Goal: Task Accomplishment & Management: Complete application form

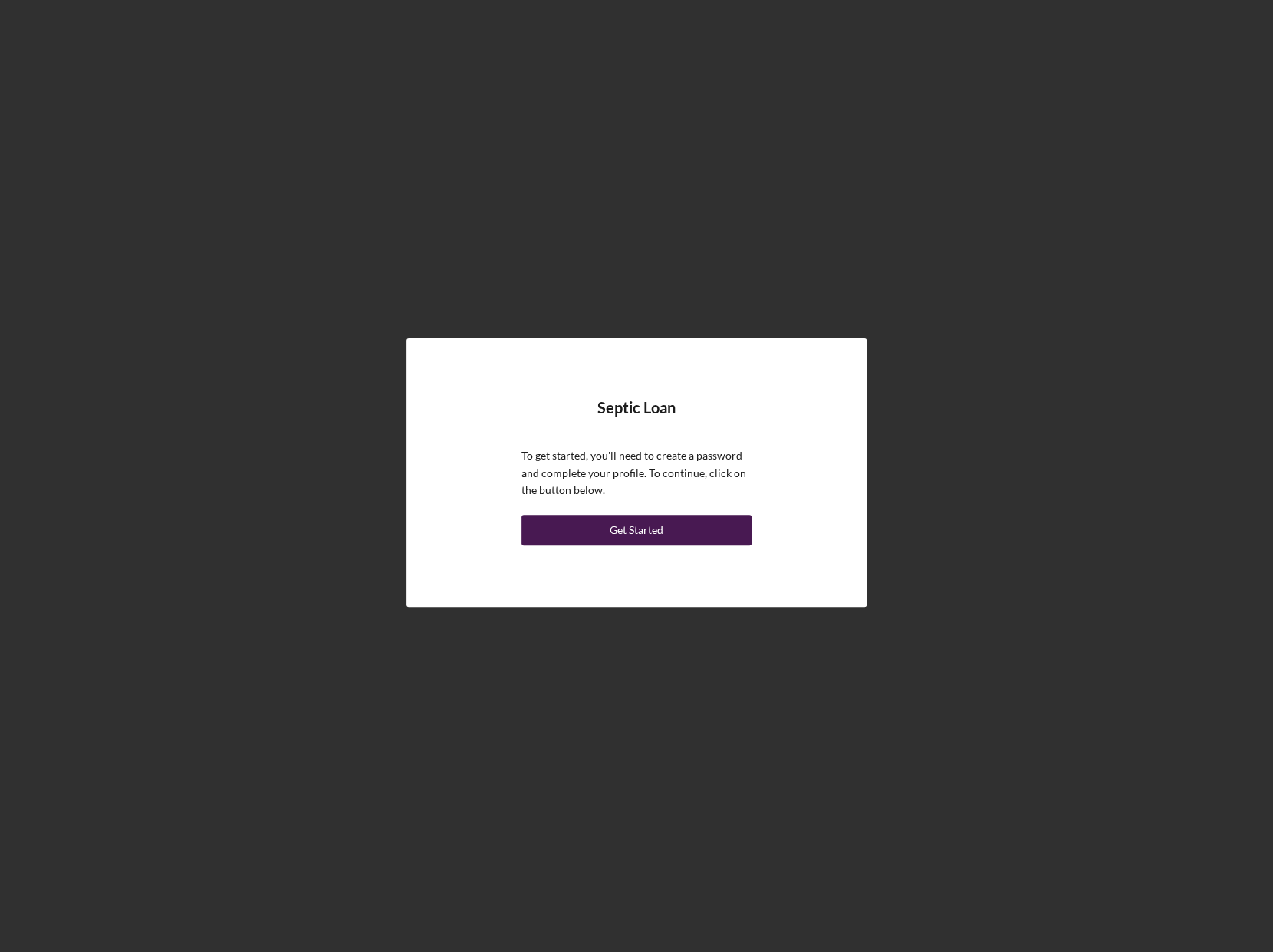
click at [599, 535] on button "Get Started" at bounding box center [636, 530] width 230 height 30
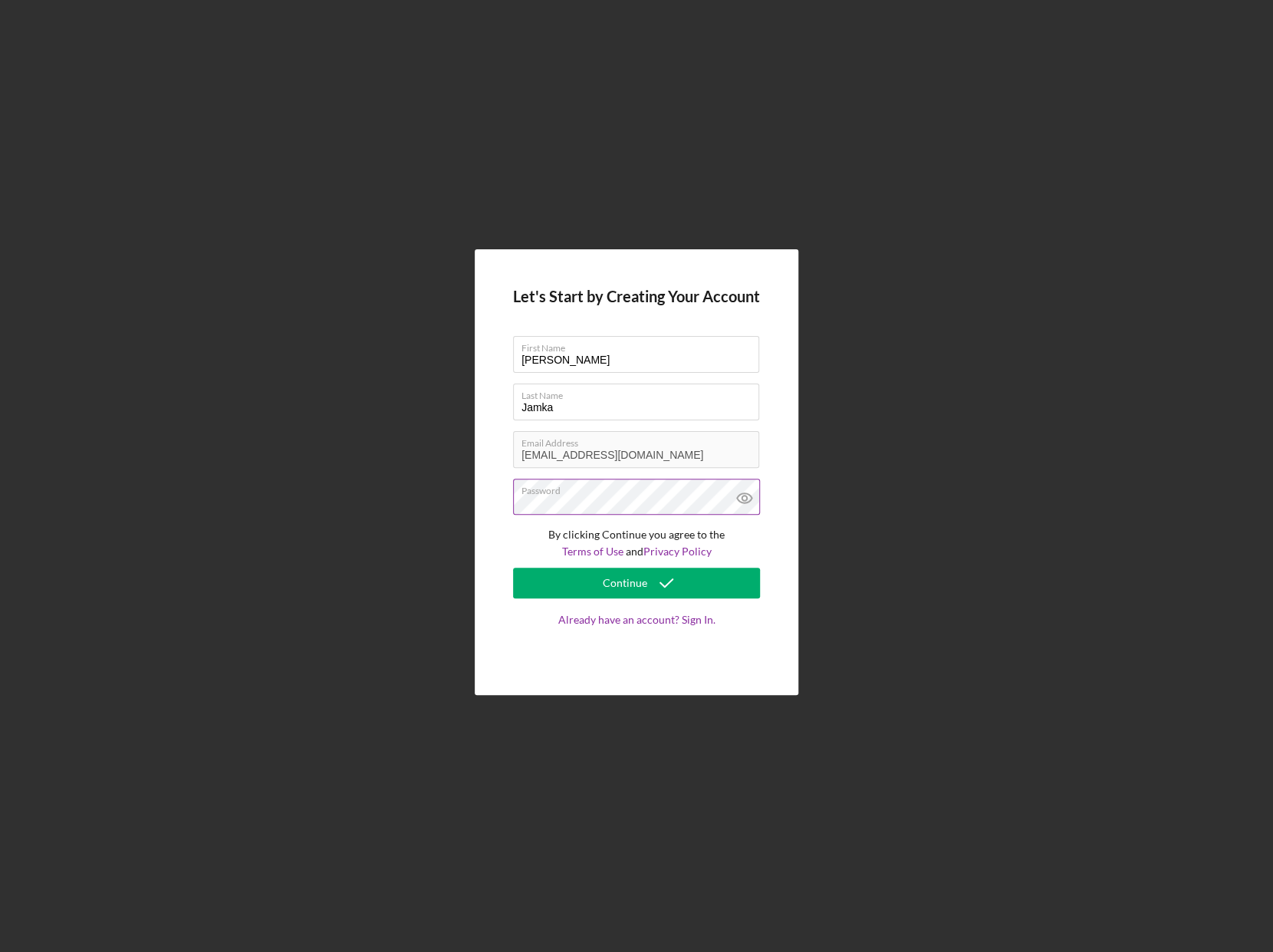
click at [740, 496] on icon at bounding box center [745, 498] width 39 height 39
click at [685, 585] on button "Continue" at bounding box center [636, 583] width 247 height 30
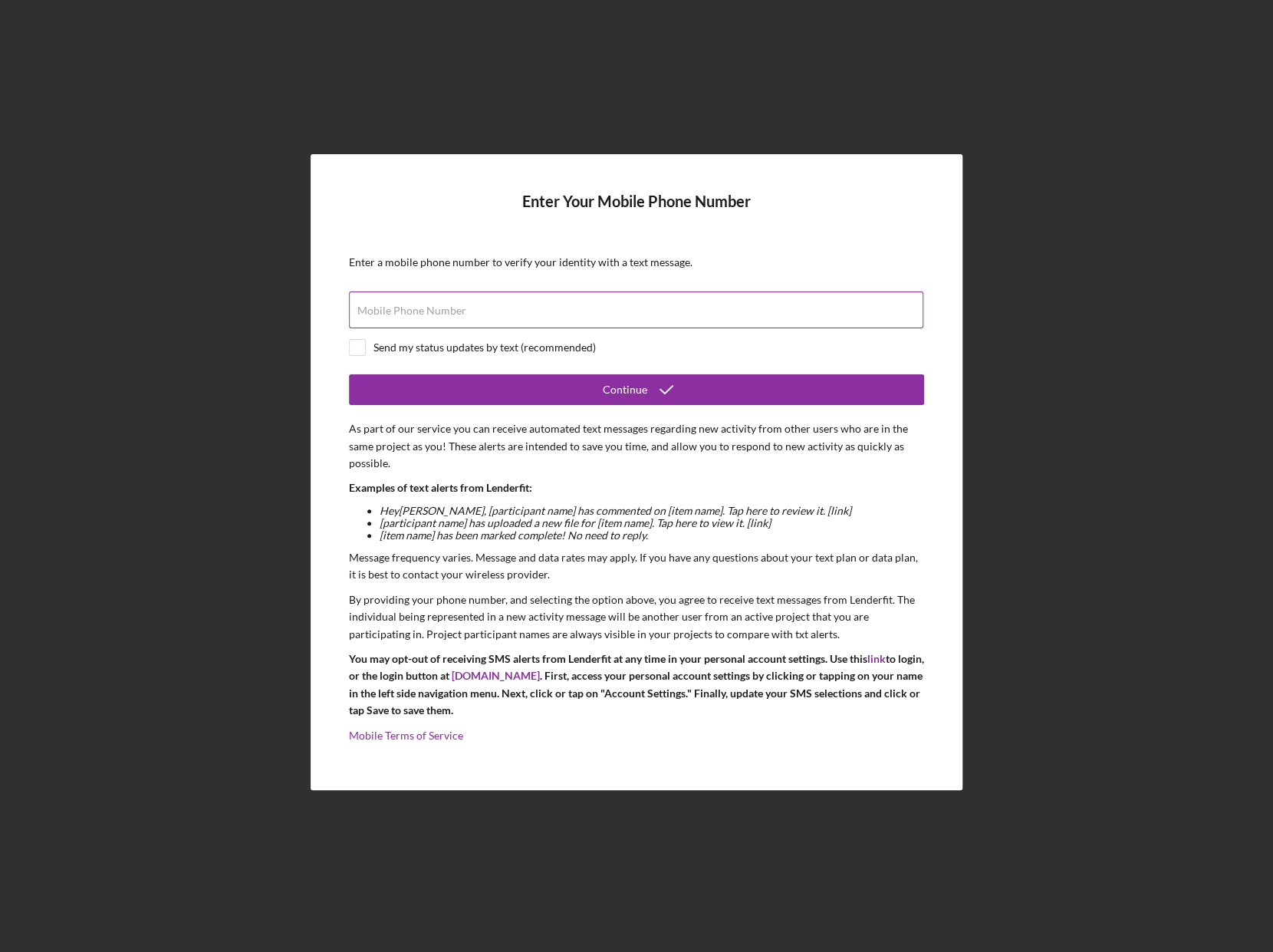
click at [679, 313] on input "Mobile Phone Number" at bounding box center [636, 309] width 575 height 37
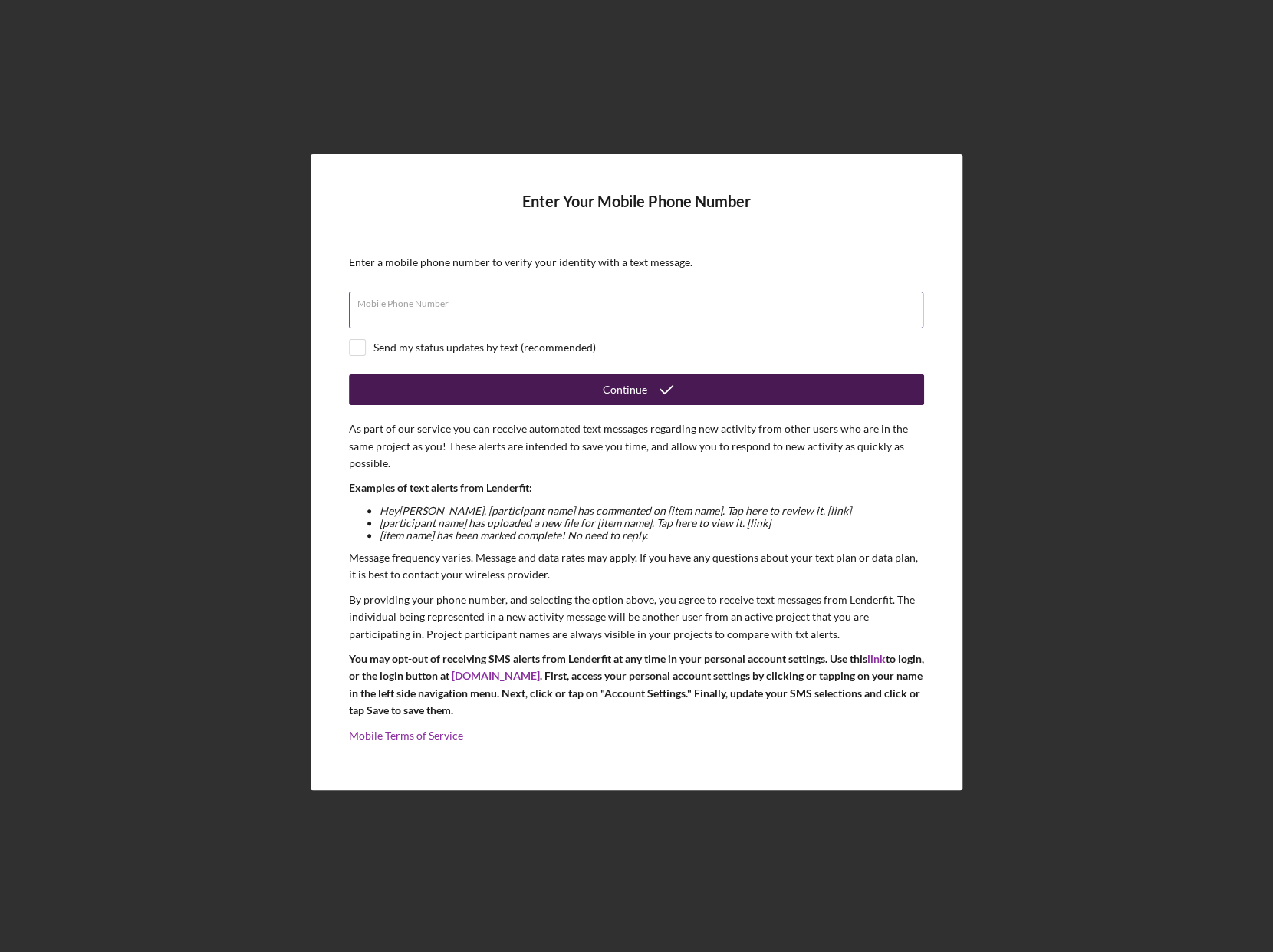
type input "[PHONE_NUMBER]"
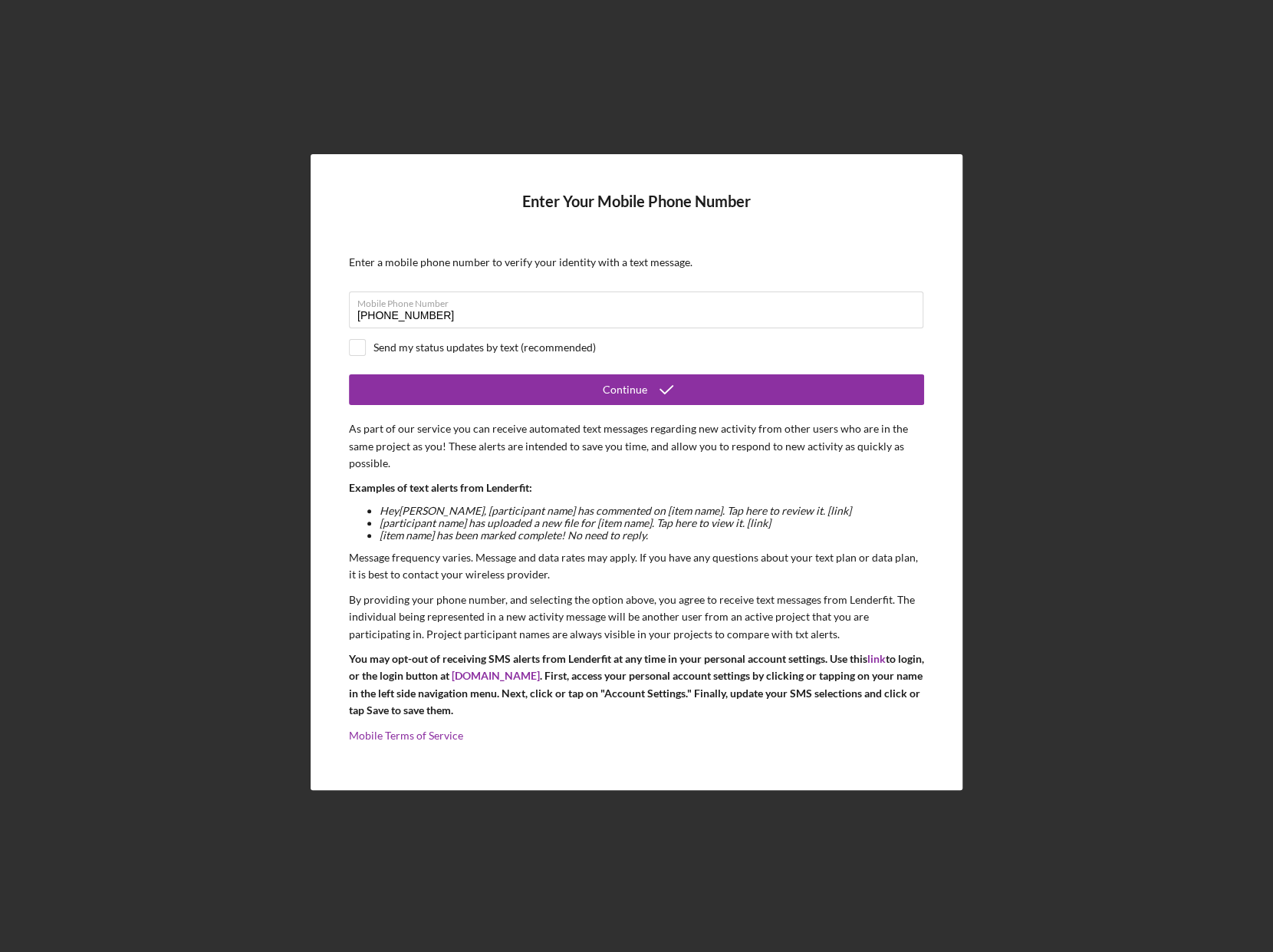
click at [345, 345] on div "Enter Your Mobile Phone Number Enter a mobile phone number to verify your ident…" at bounding box center [636, 472] width 652 height 636
click at [362, 350] on input "checkbox" at bounding box center [358, 347] width 15 height 15
checkbox input "true"
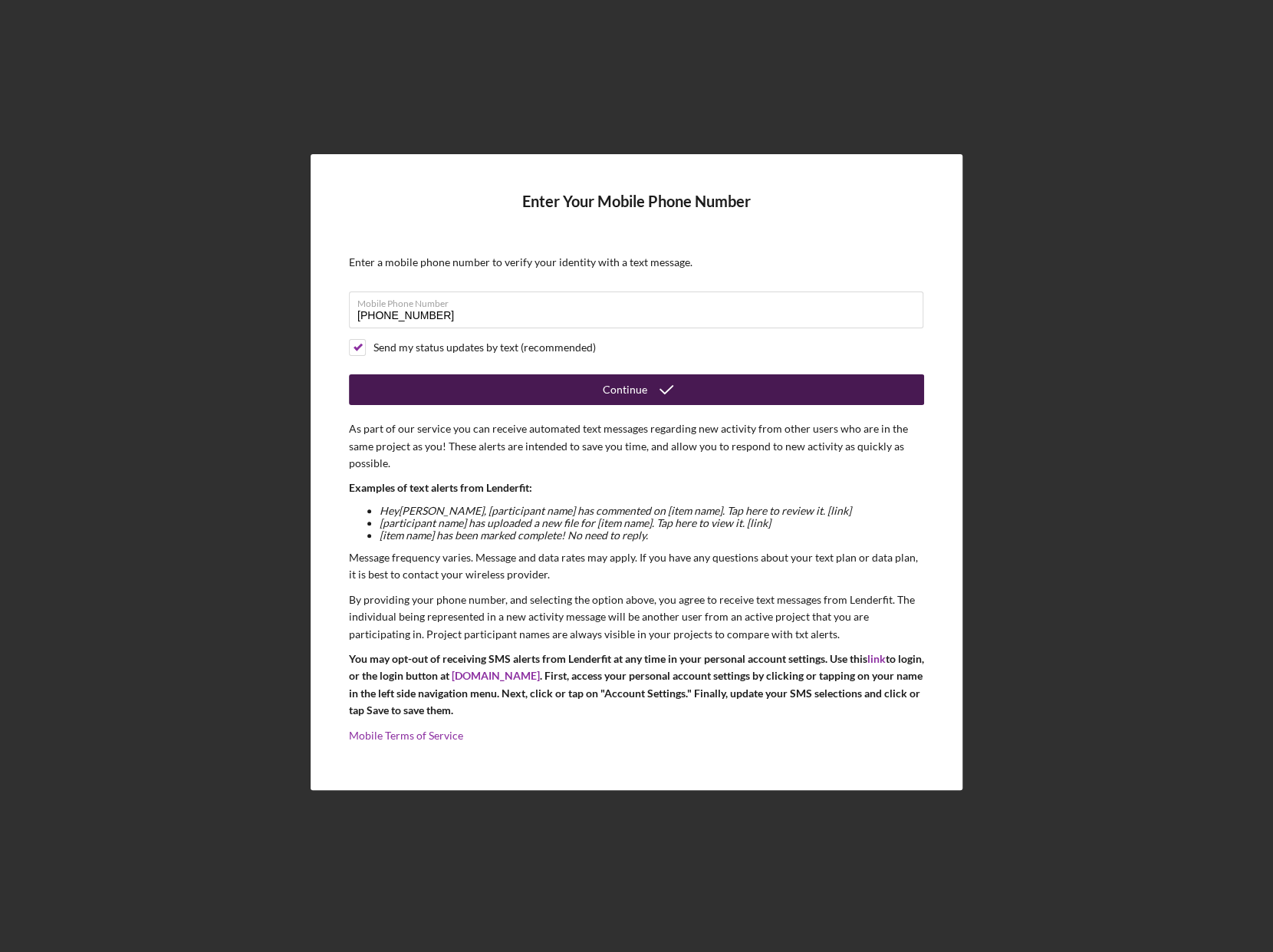
click at [477, 397] on button "Continue" at bounding box center [637, 389] width 575 height 30
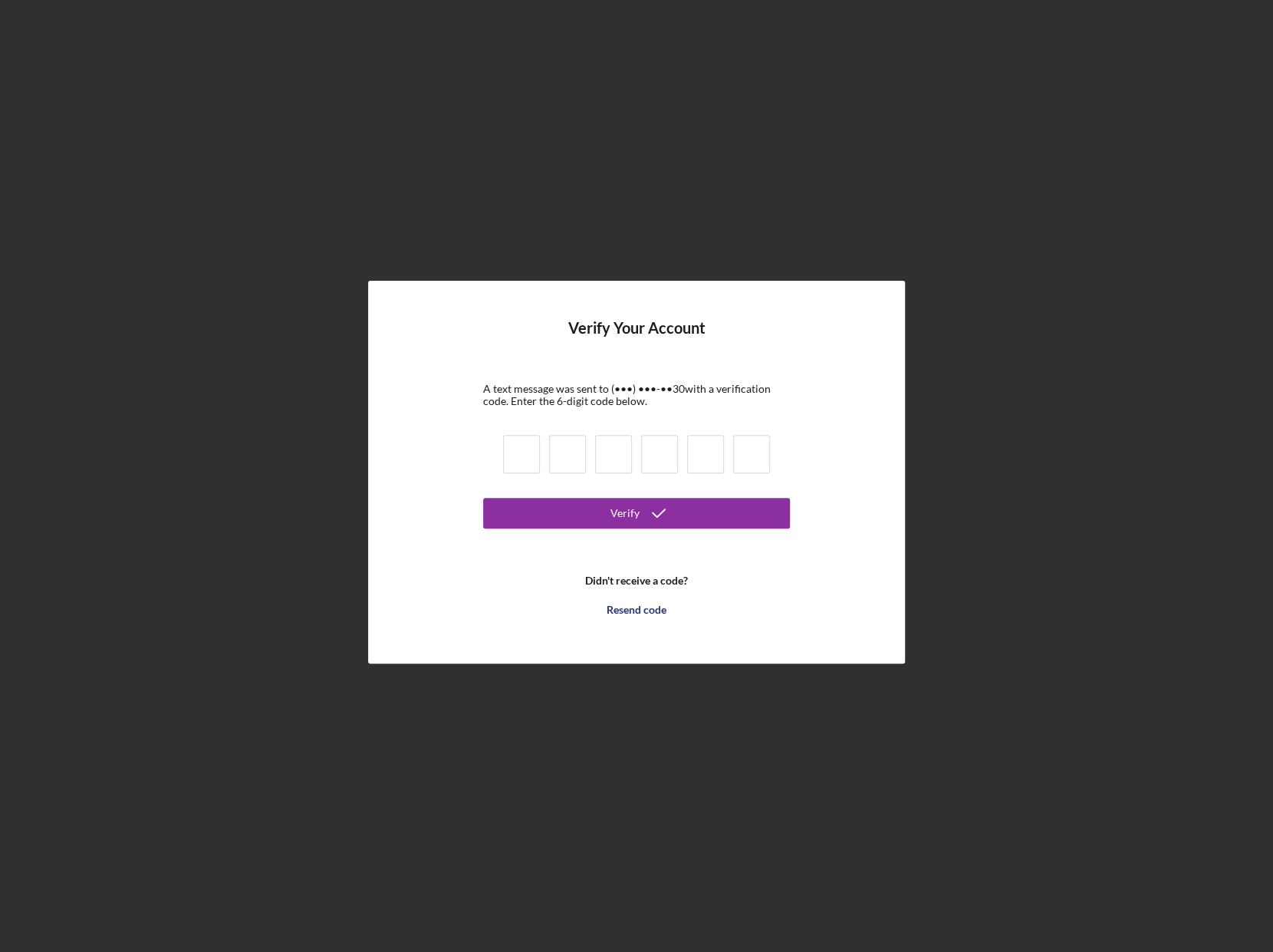
click at [522, 456] on input at bounding box center [522, 453] width 37 height 39
type input "4"
type input "6"
type input "1"
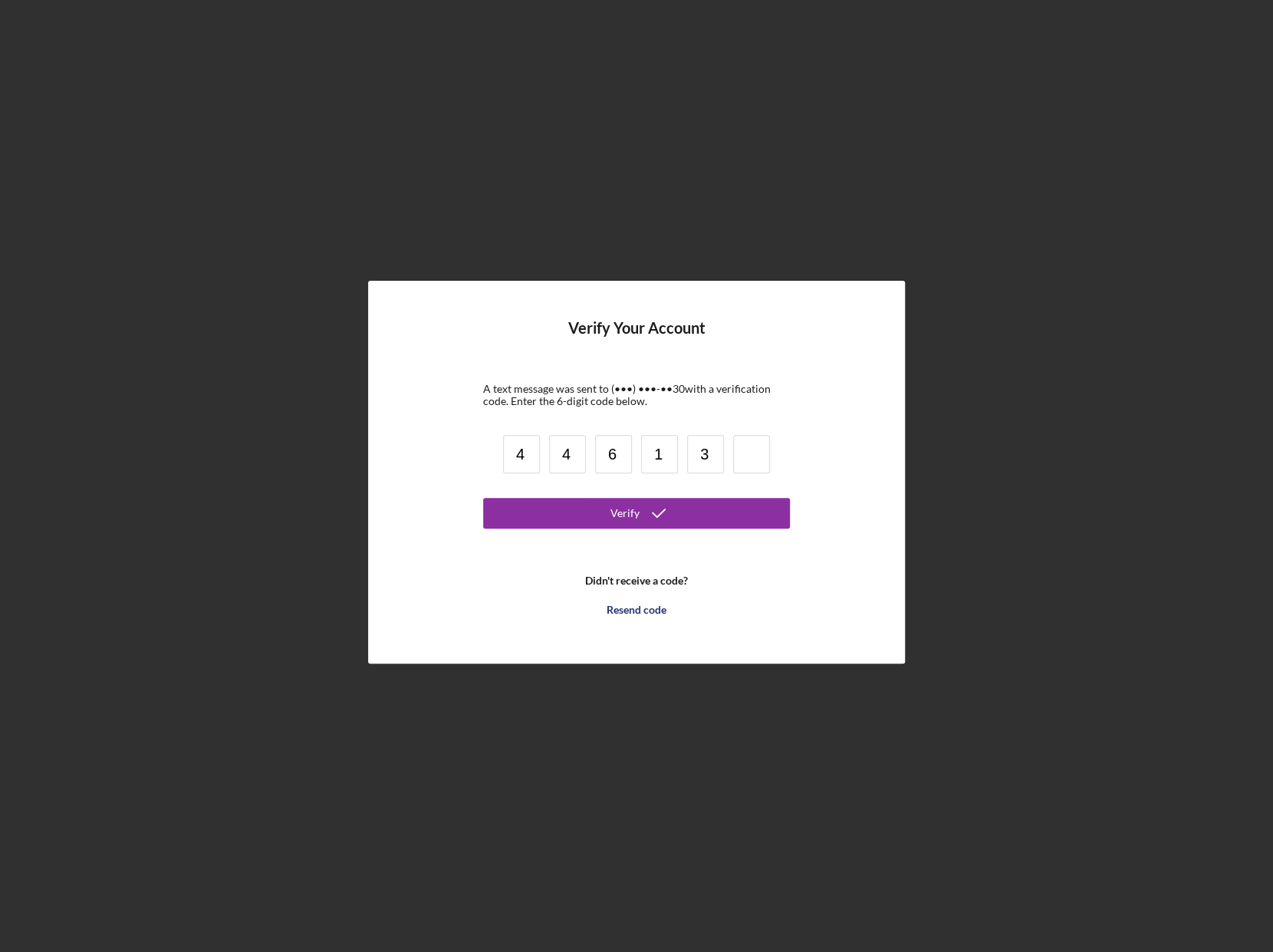
type input "3"
type input "2"
click at [564, 517] on button "Verify" at bounding box center [637, 513] width 307 height 30
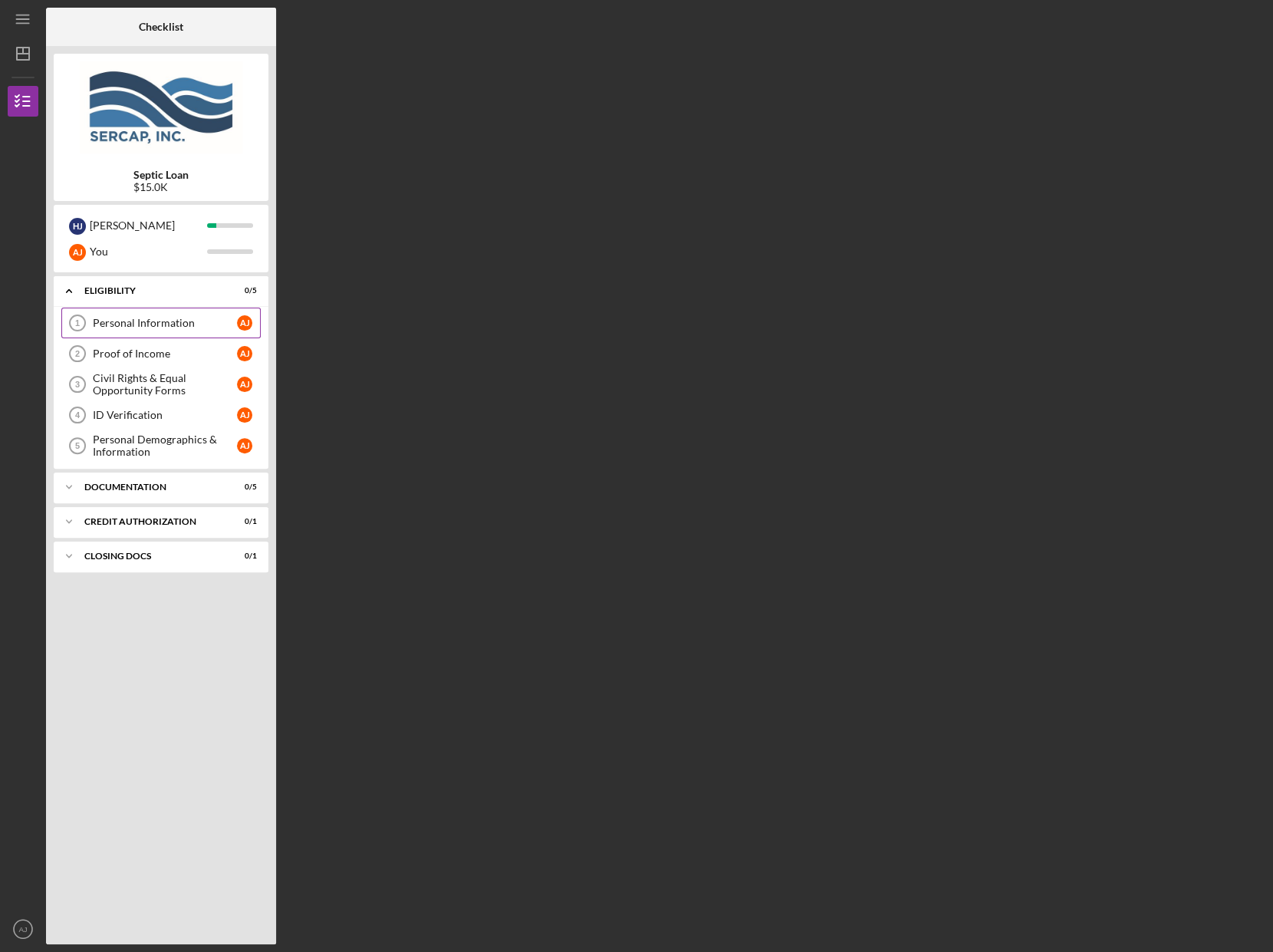
click at [176, 320] on div "Personal Information" at bounding box center [165, 323] width 144 height 12
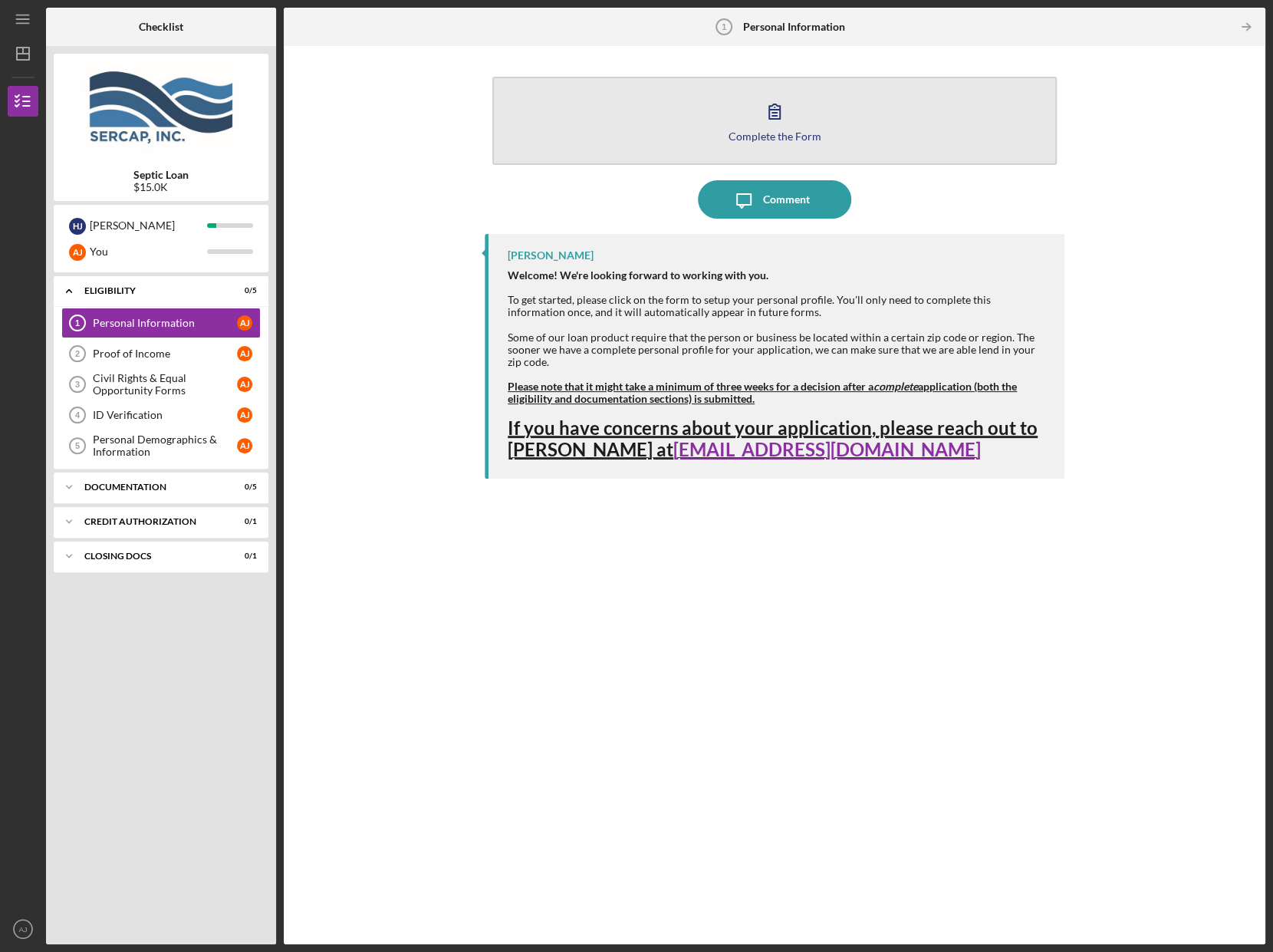
click at [783, 133] on div "Complete the Form" at bounding box center [775, 136] width 93 height 11
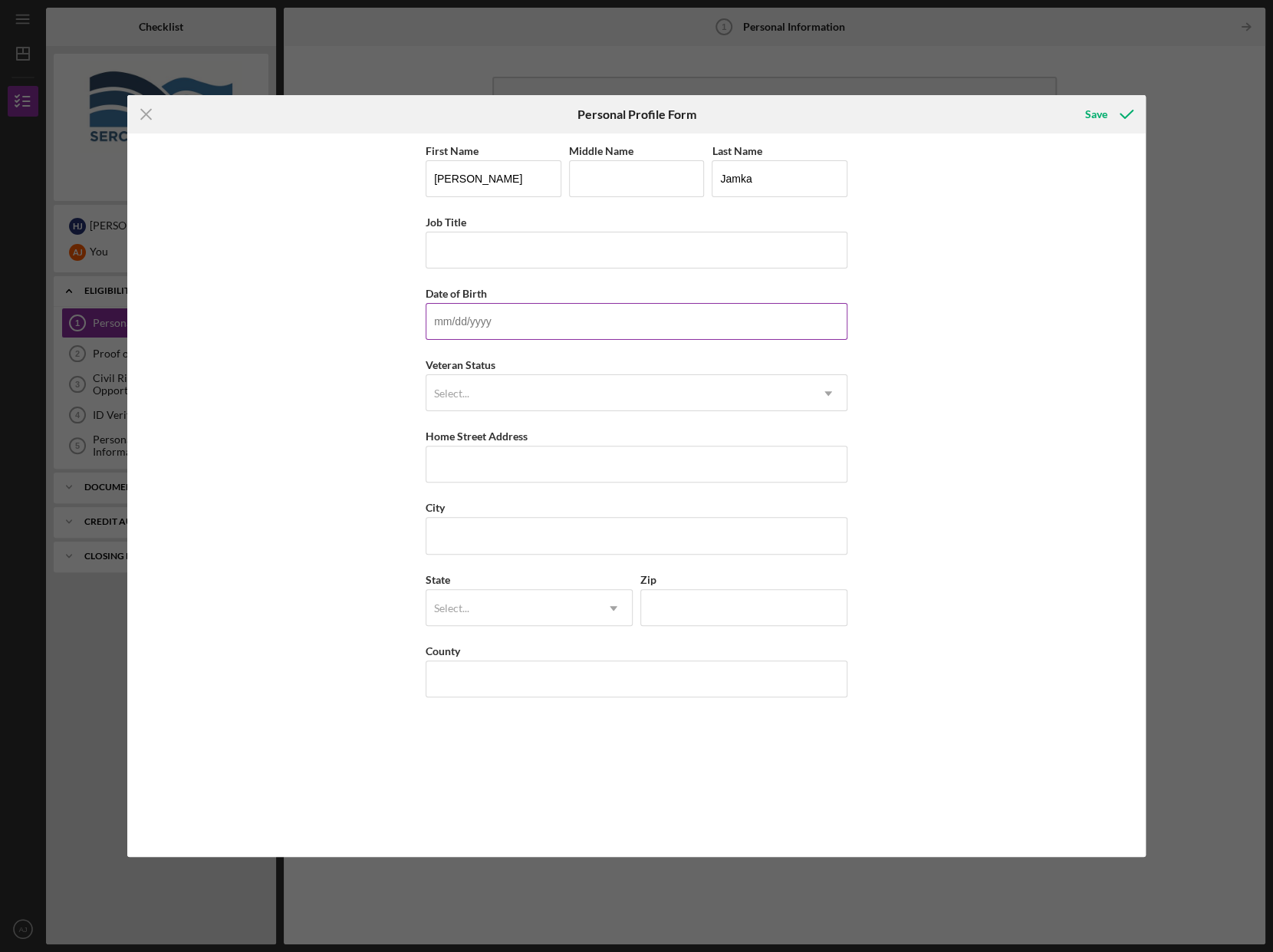
click at [590, 330] on input "Date of Birth" at bounding box center [637, 321] width 422 height 37
type input "[DATE]"
type input "[STREET_ADDRESS][PERSON_NAME]"
type input "RICHFORD"
type input "05476"
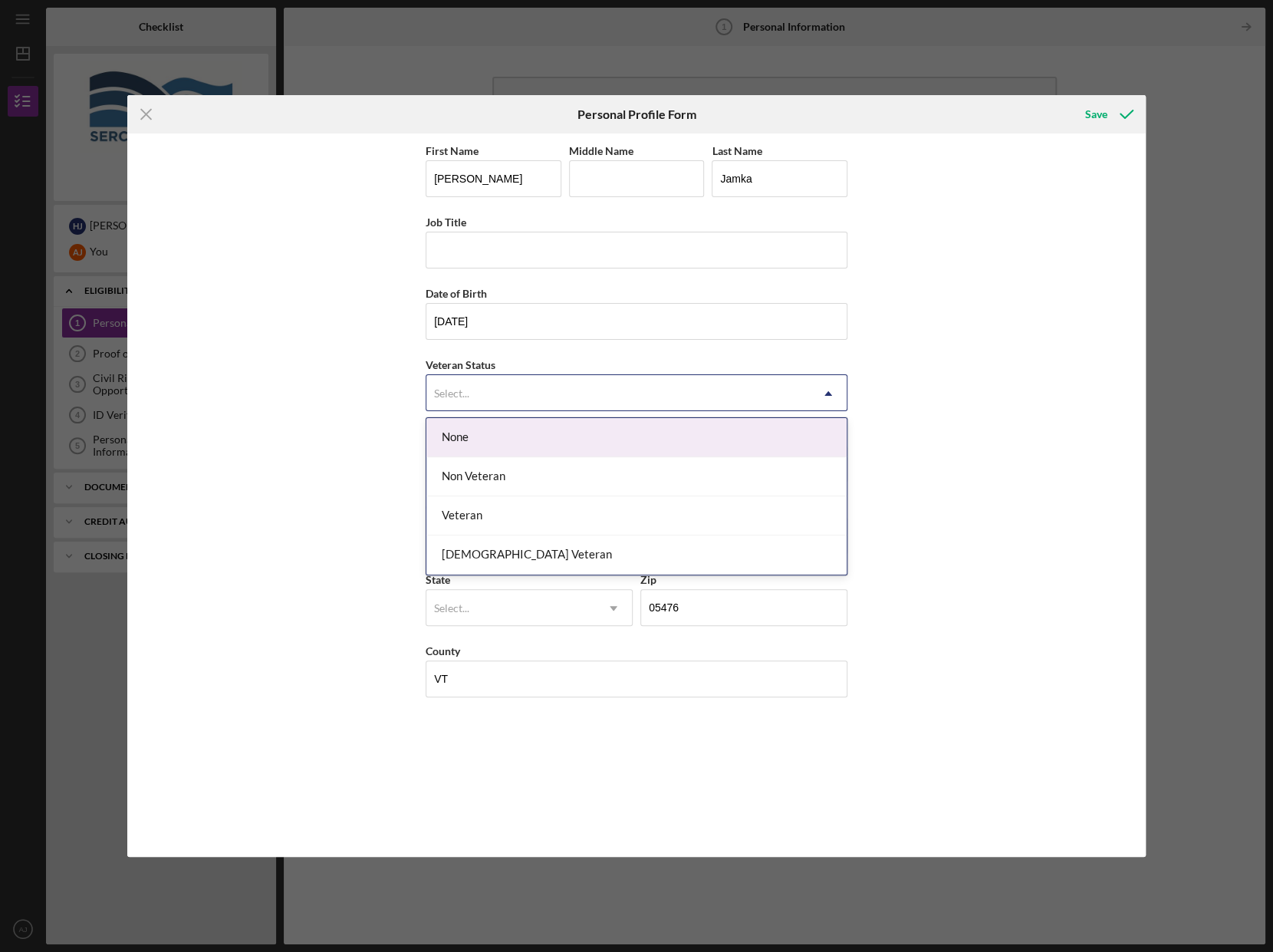
click at [529, 395] on div "Select..." at bounding box center [618, 393] width 383 height 35
click at [505, 434] on div "None" at bounding box center [637, 437] width 420 height 39
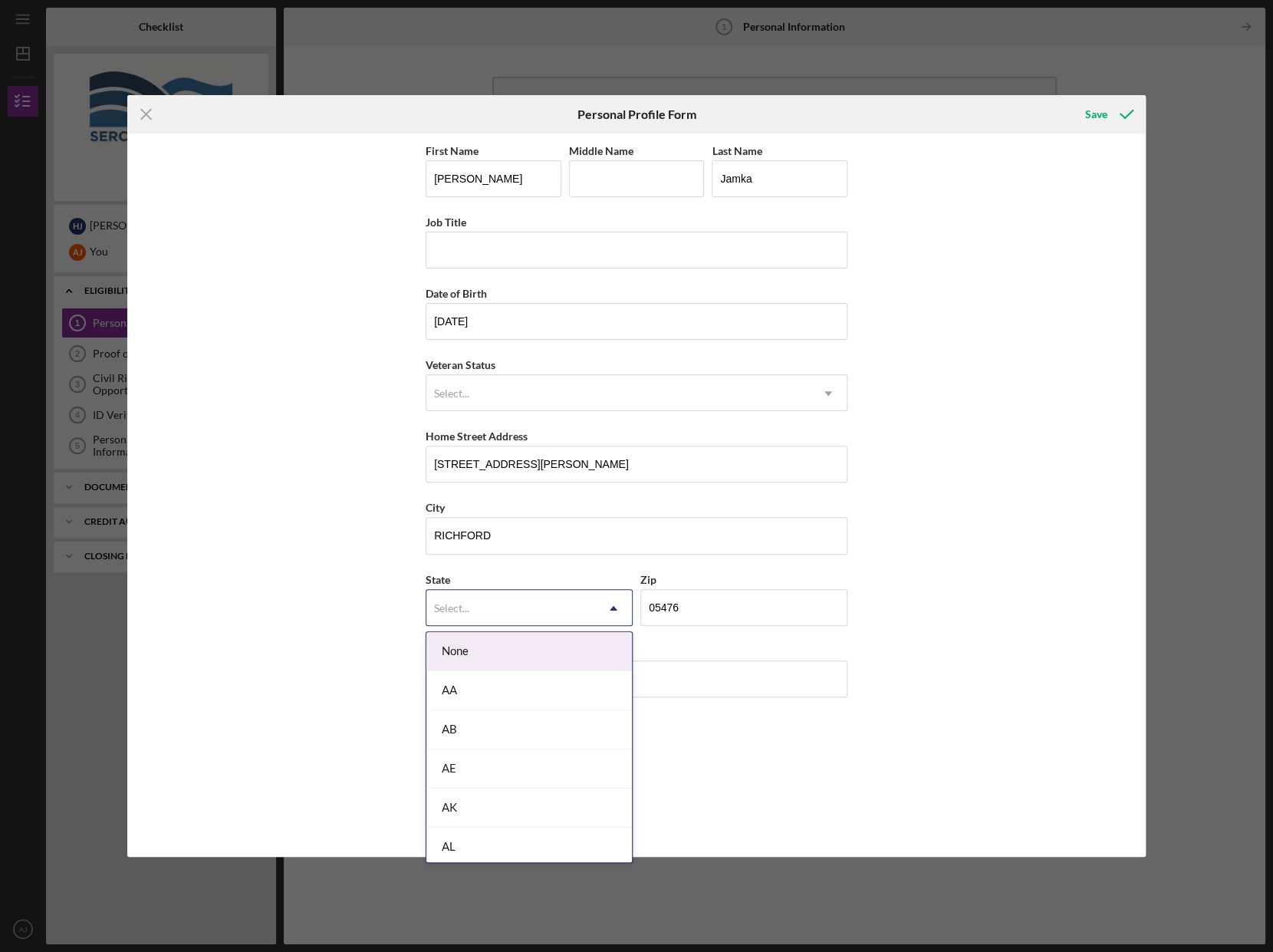
click at [516, 602] on div "Select..." at bounding box center [511, 608] width 168 height 35
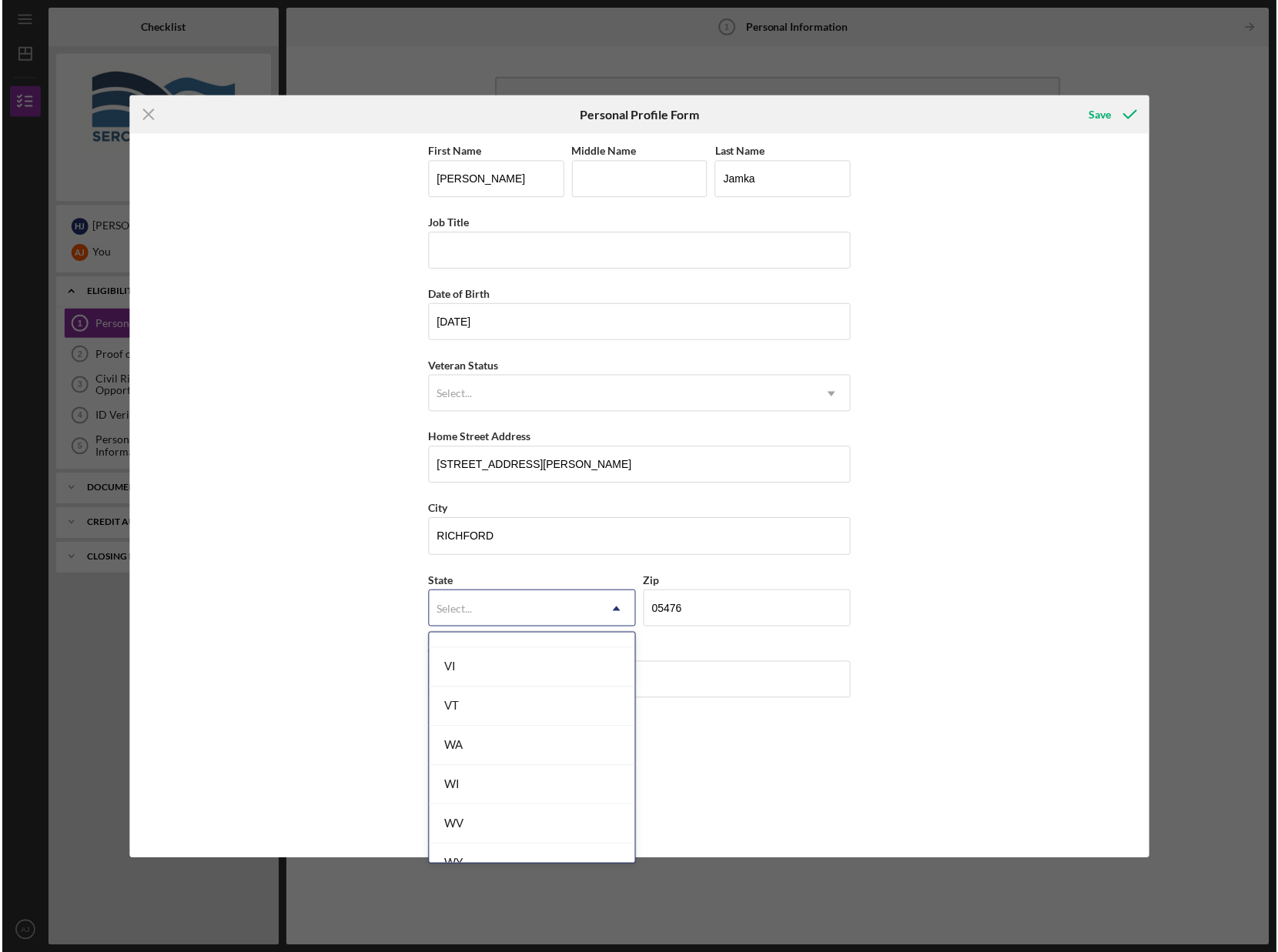
scroll to position [2694, 0]
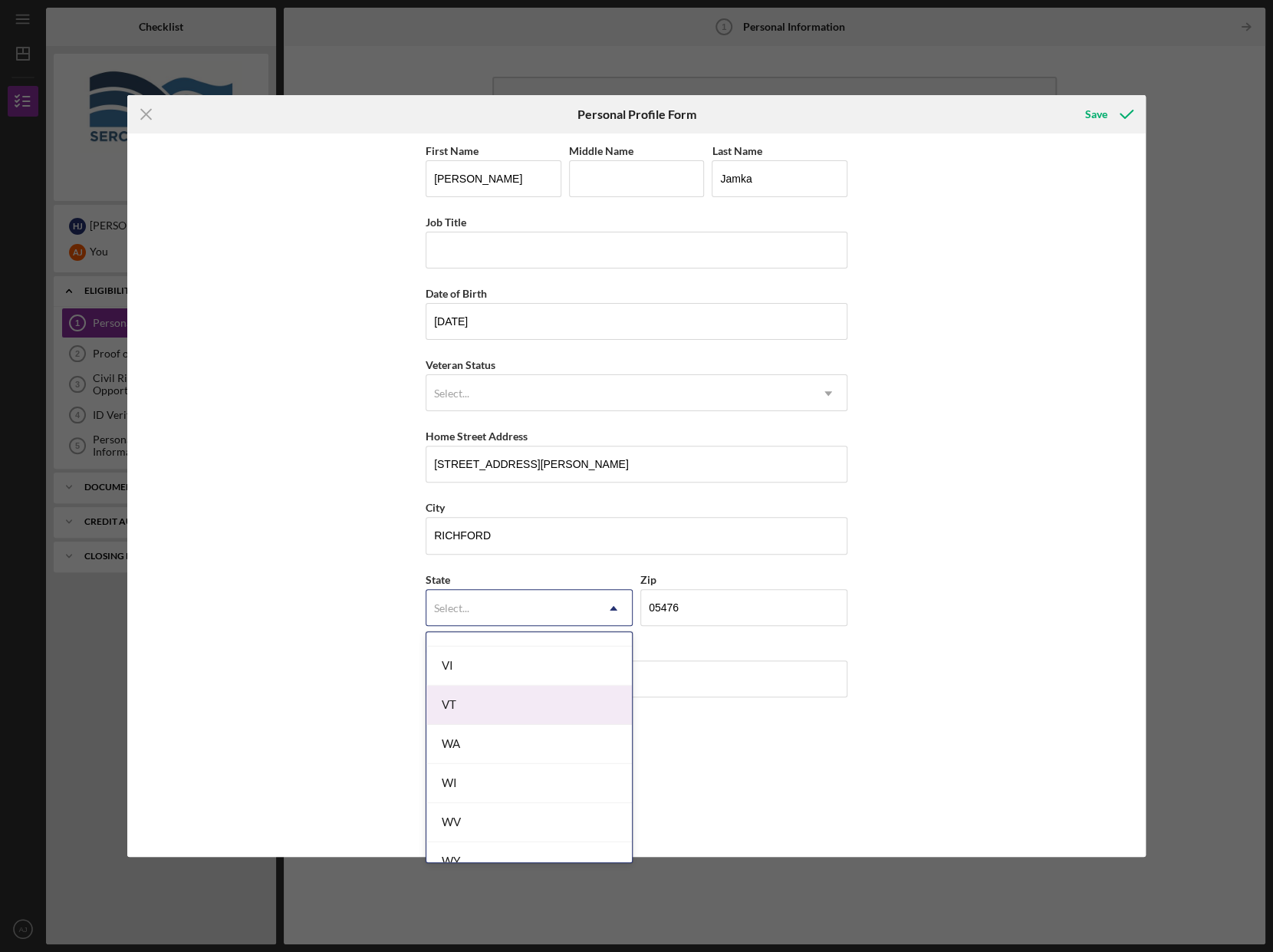
click at [488, 706] on div "VT" at bounding box center [529, 704] width 205 height 39
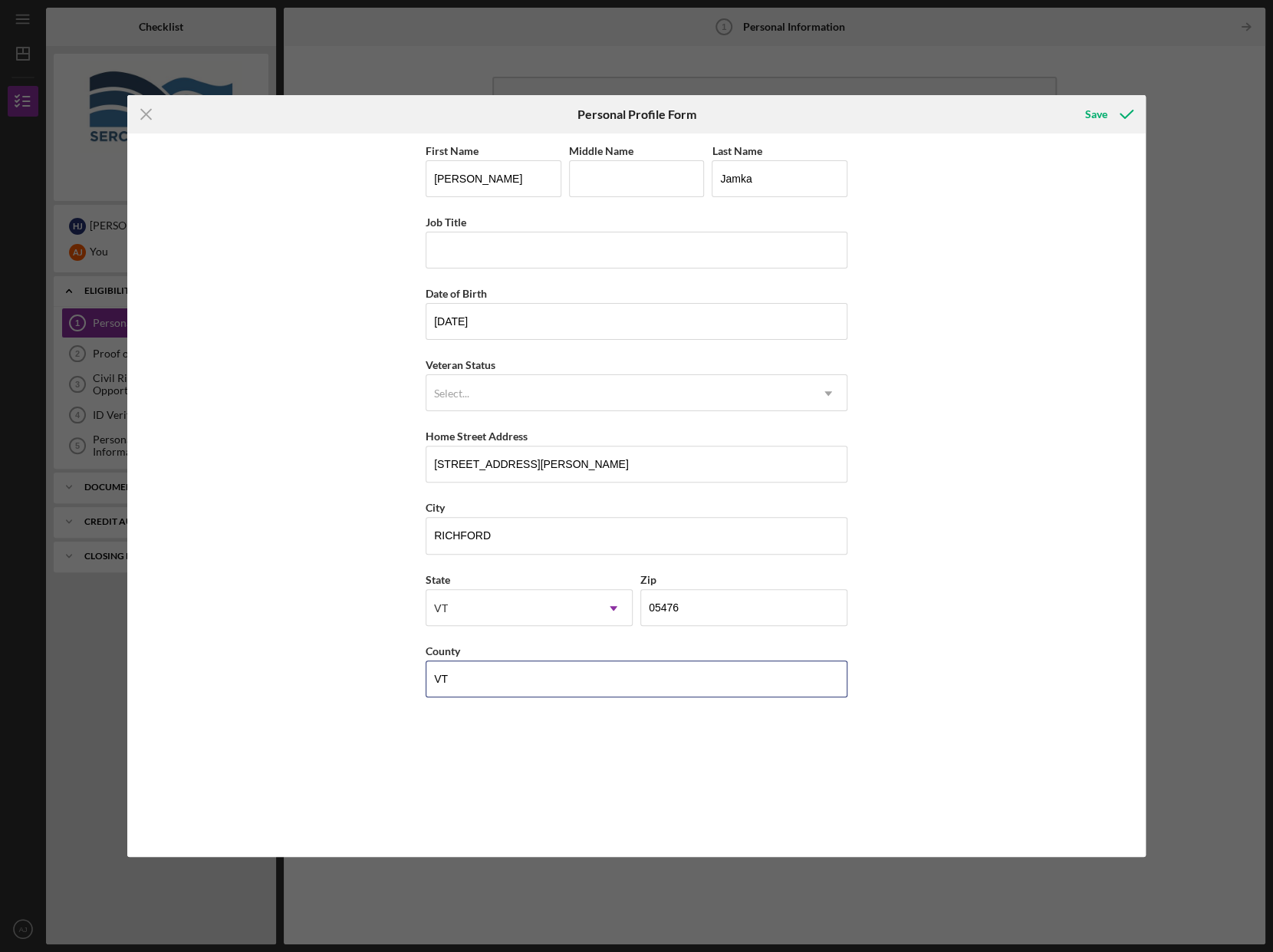
drag, startPoint x: 462, startPoint y: 683, endPoint x: 422, endPoint y: 690, distance: 40.6
click at [422, 690] on div "First Name [PERSON_NAME] Middle Name Last Name [PERSON_NAME] Job Title Date of …" at bounding box center [637, 495] width 1018 height 723
type input "Franklin"
click at [494, 253] on input "Job Title" at bounding box center [637, 250] width 422 height 37
type input "Manager"
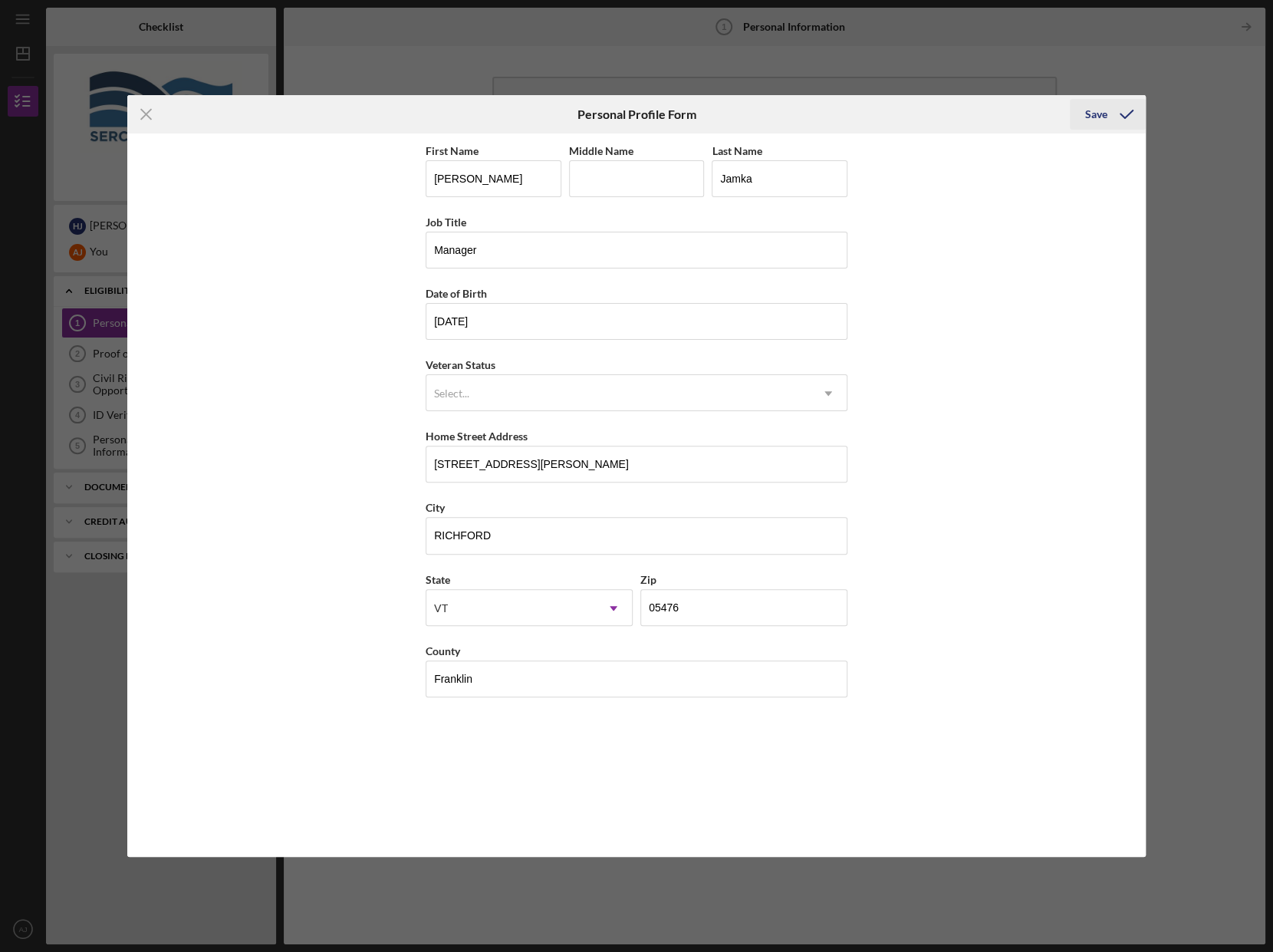
click at [1092, 111] on div "Save" at bounding box center [1097, 115] width 23 height 30
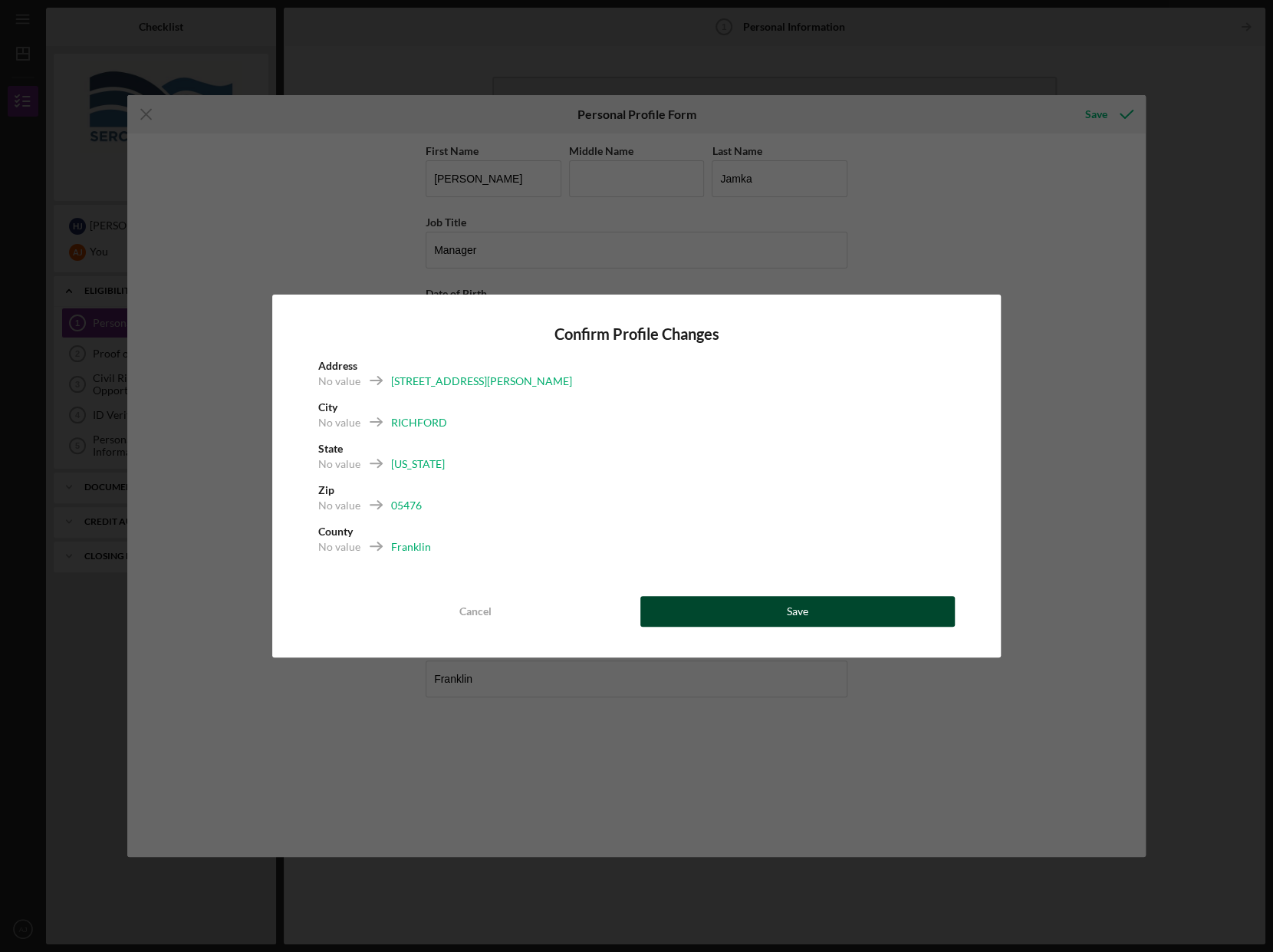
click at [728, 605] on button "Save" at bounding box center [798, 611] width 314 height 30
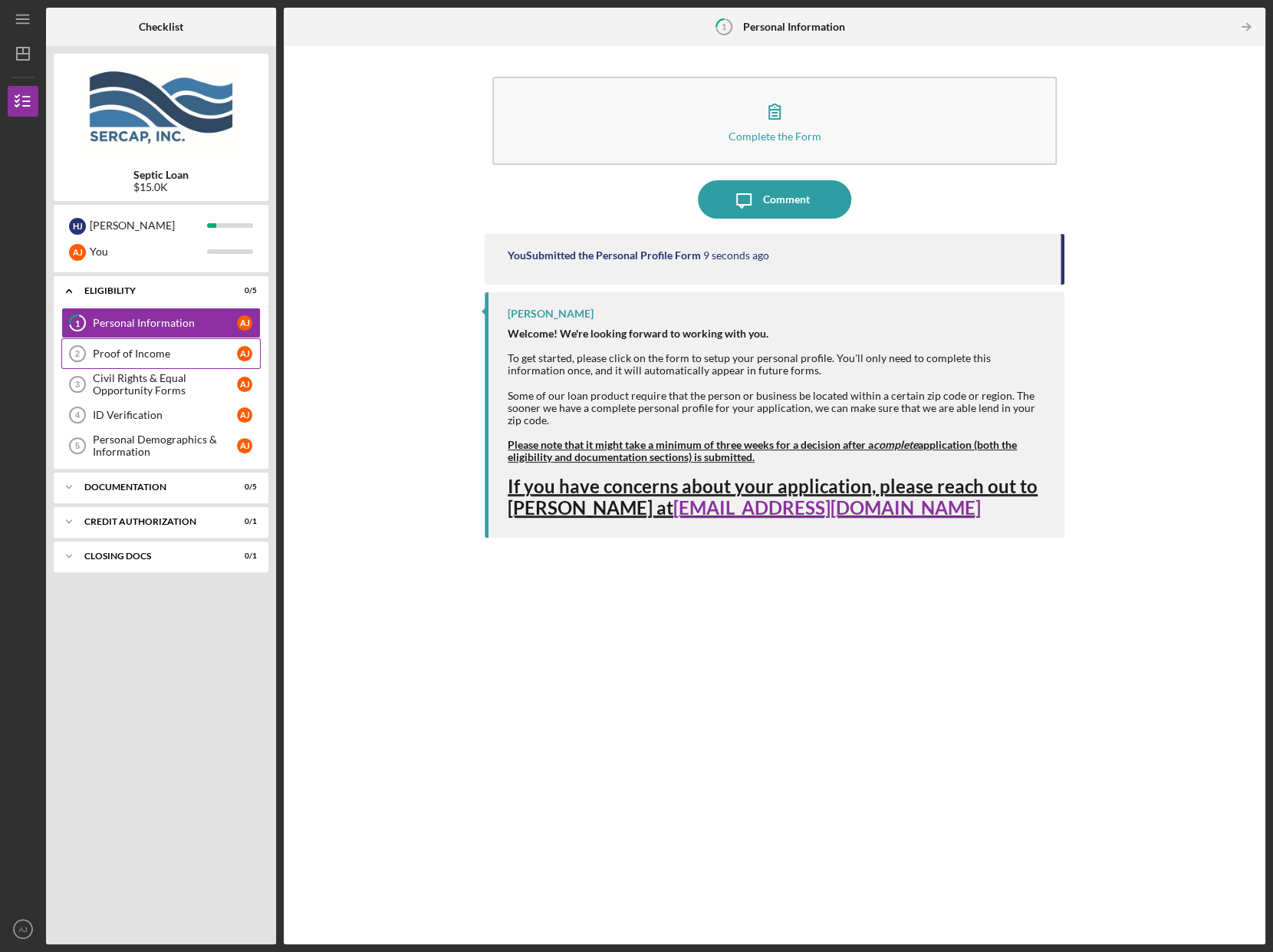
click at [168, 351] on div "Proof of Income" at bounding box center [165, 353] width 144 height 12
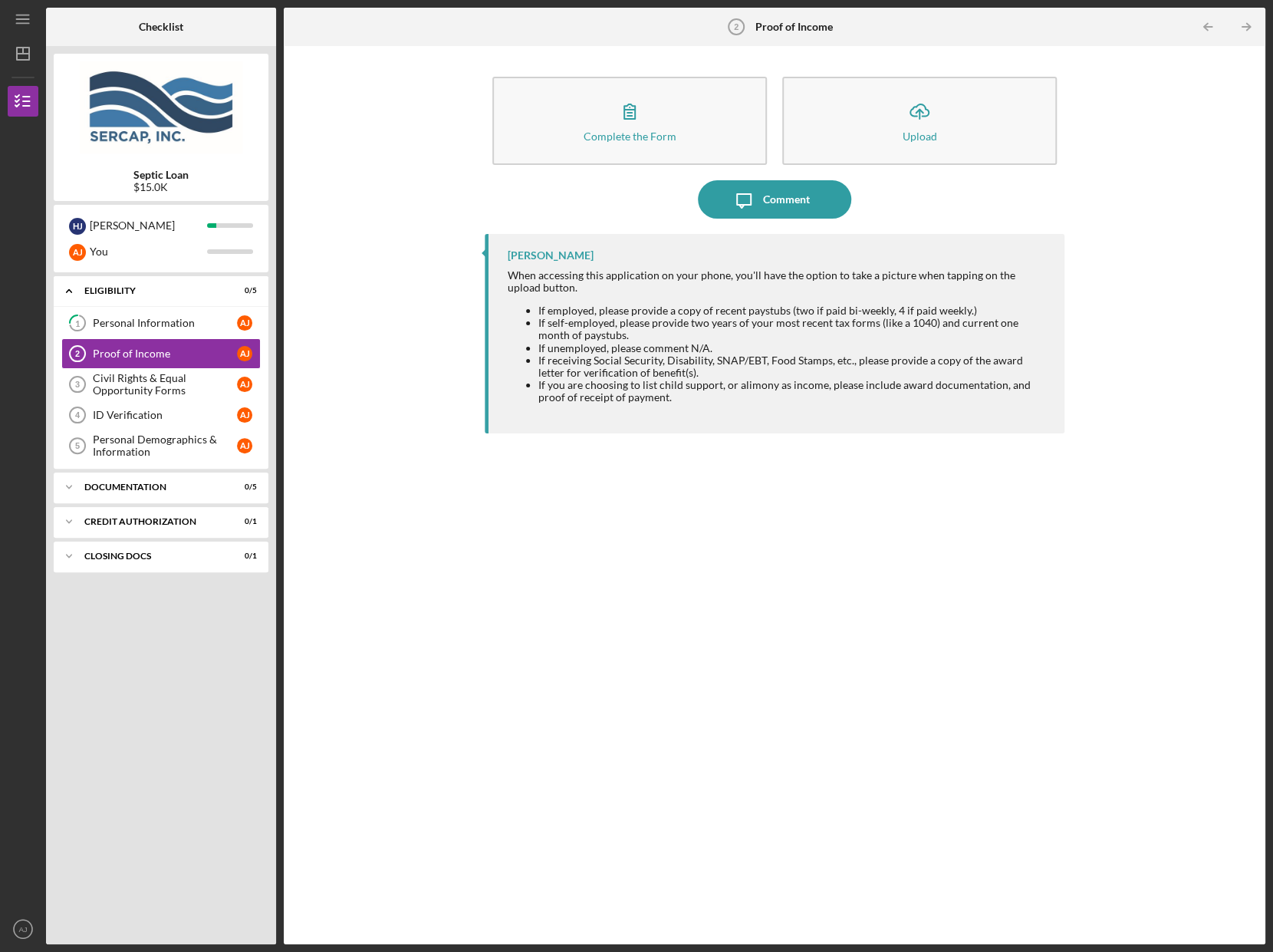
drag, startPoint x: 879, startPoint y: 140, endPoint x: -257, endPoint y: 291, distance: 1146.0
click at [0, 291] on html "Icon/Menu Proof of Income 2 Proof of Income Checklist Septic Loan $15.0K H J [P…" at bounding box center [636, 476] width 1273 height 952
click at [162, 350] on div "Proof of Income" at bounding box center [165, 353] width 144 height 12
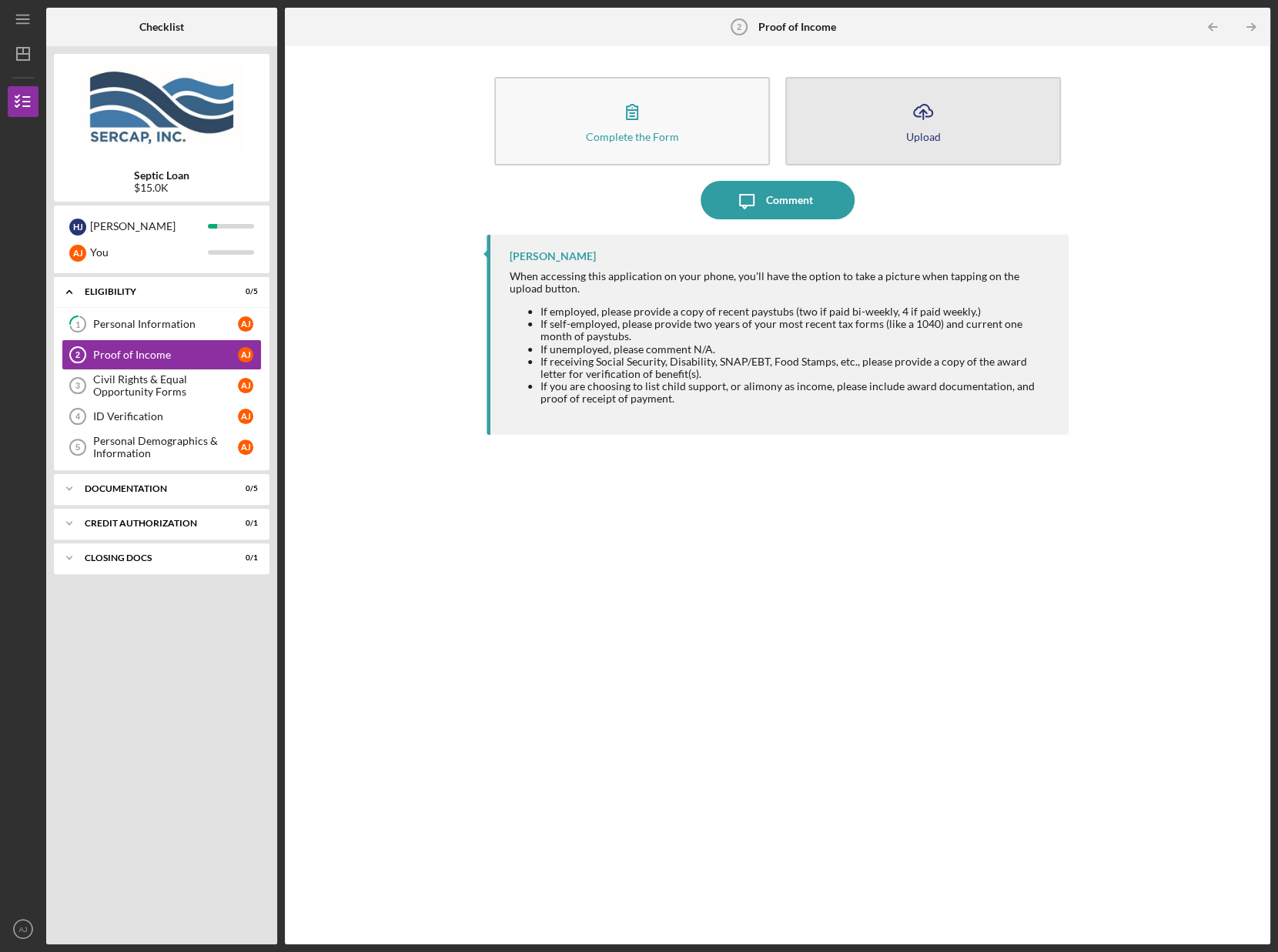
click at [892, 129] on button "Icon/Upload Upload" at bounding box center [924, 121] width 276 height 88
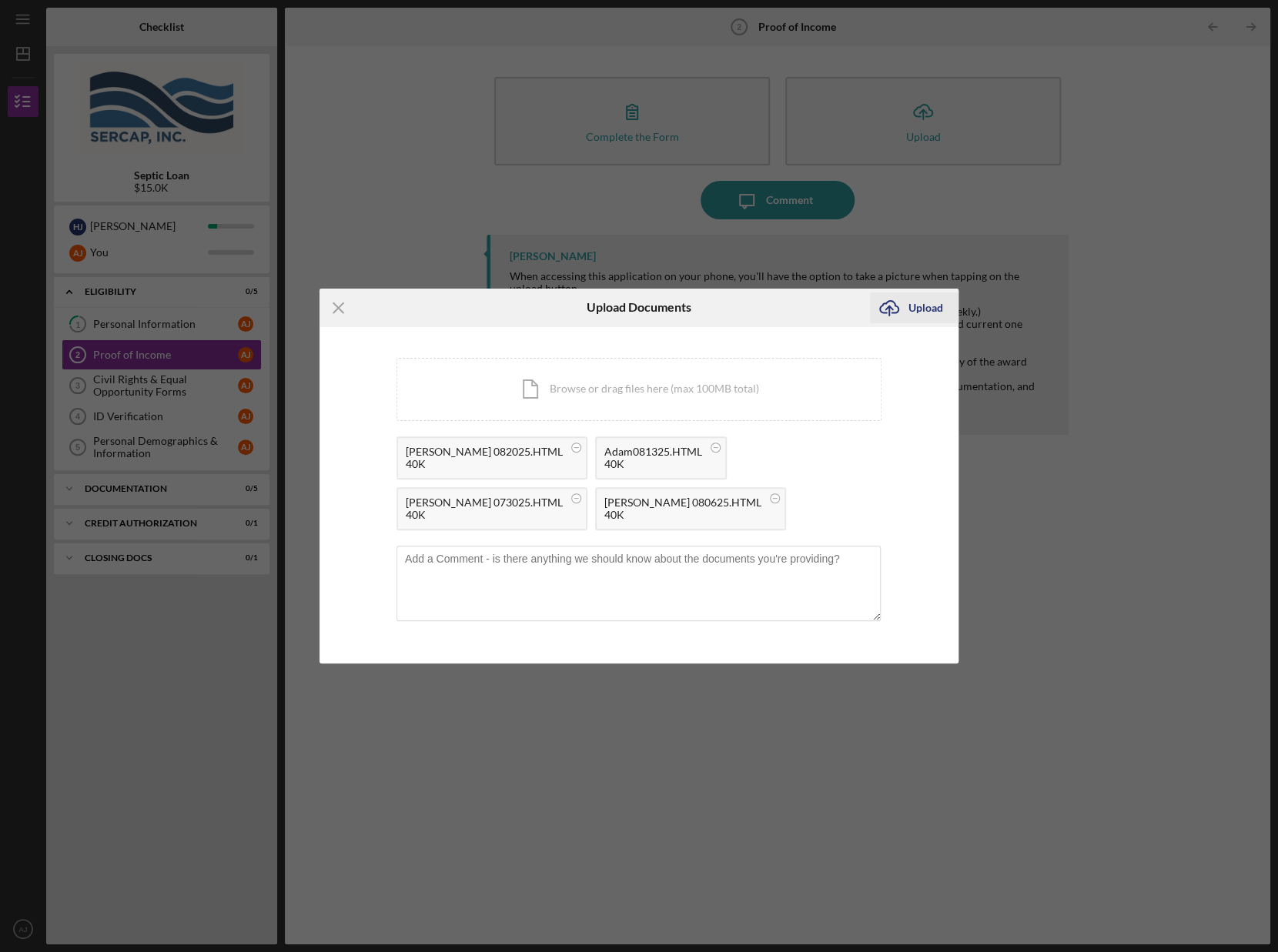
click at [919, 309] on div "Upload" at bounding box center [925, 308] width 34 height 30
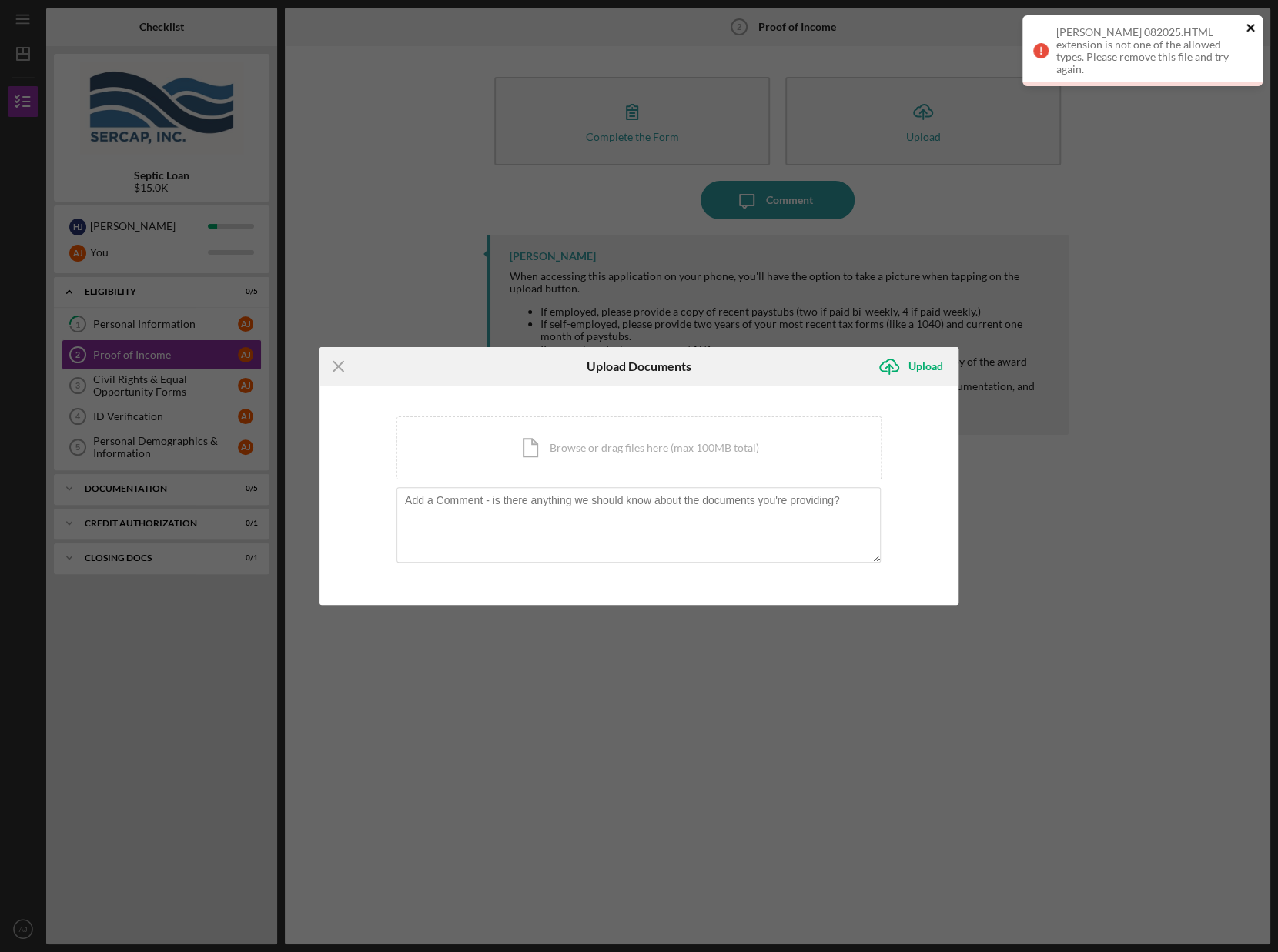
click at [1252, 24] on icon "close" at bounding box center [1250, 28] width 8 height 8
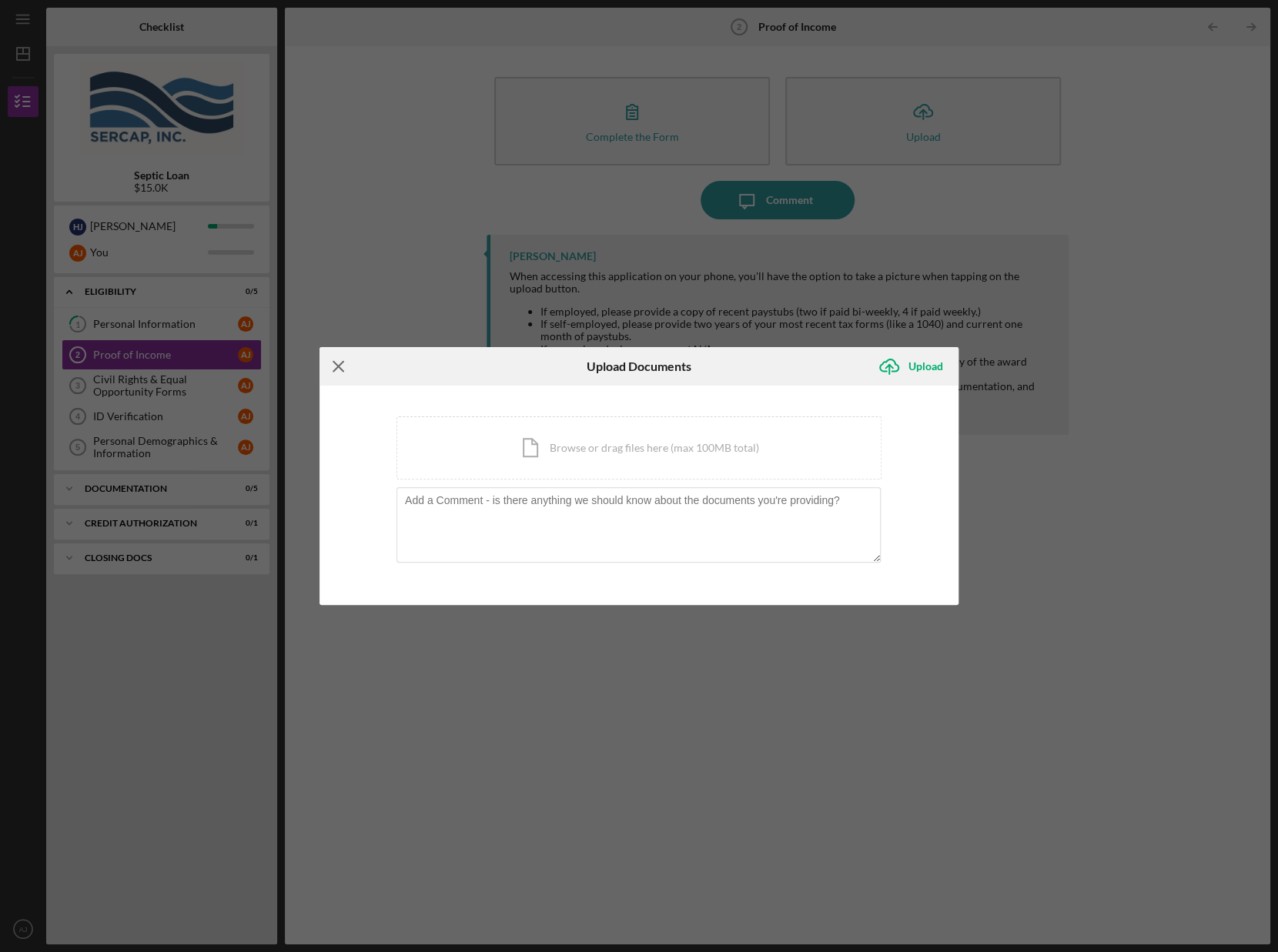
click at [335, 362] on line at bounding box center [338, 366] width 10 height 10
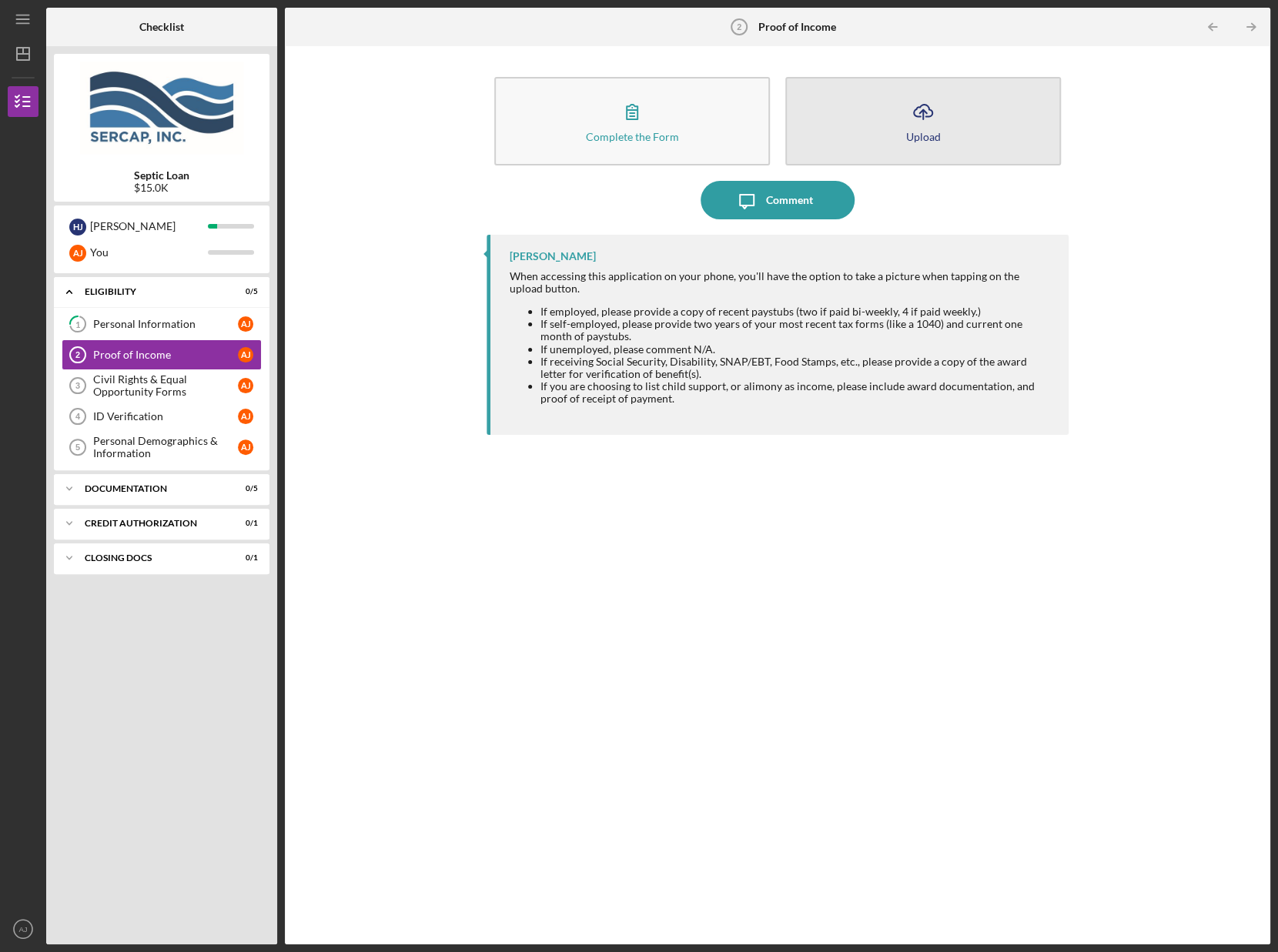
click at [847, 128] on button "Icon/Upload Upload" at bounding box center [924, 121] width 276 height 88
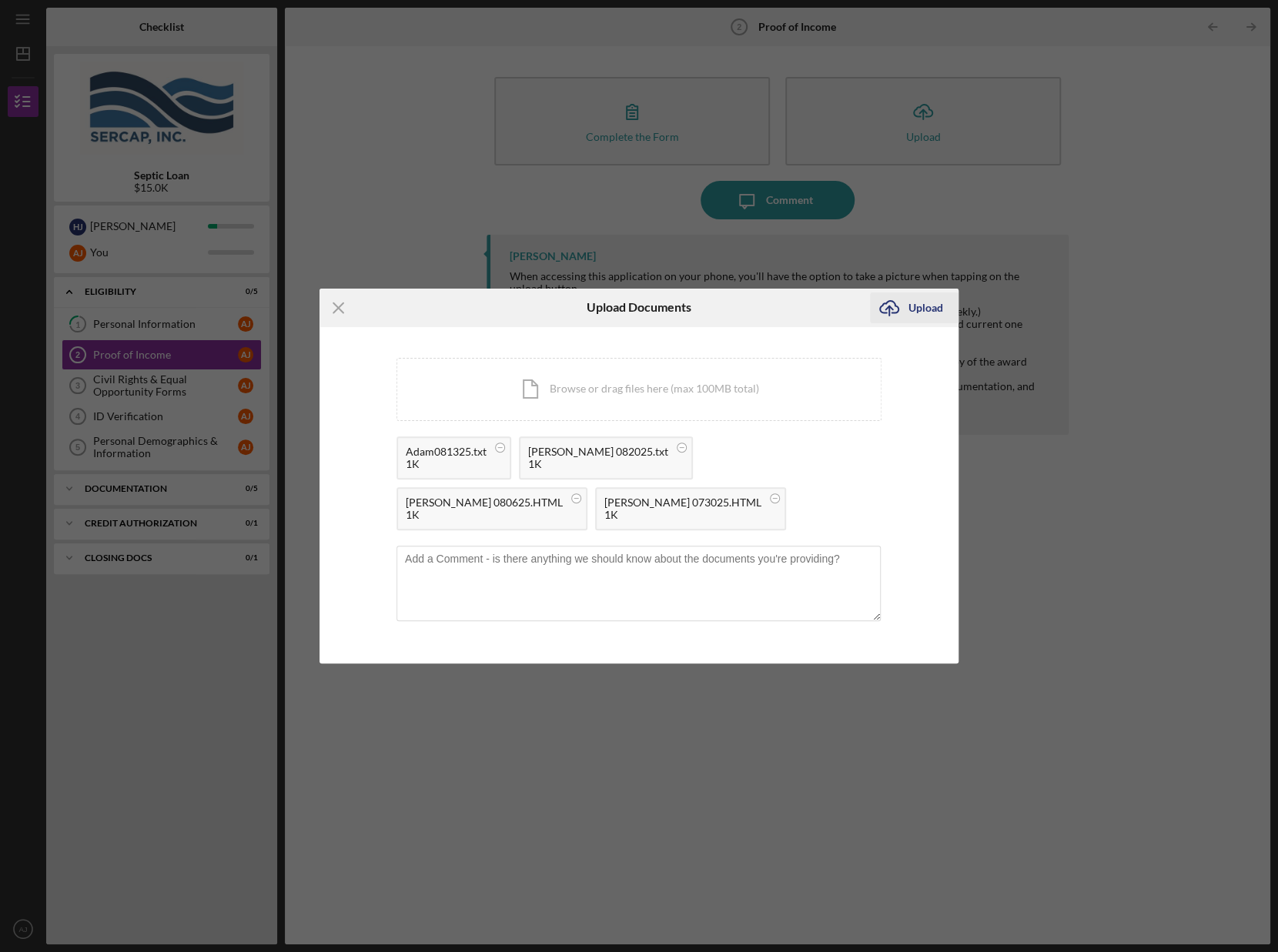
click at [918, 309] on div "Upload" at bounding box center [925, 308] width 34 height 30
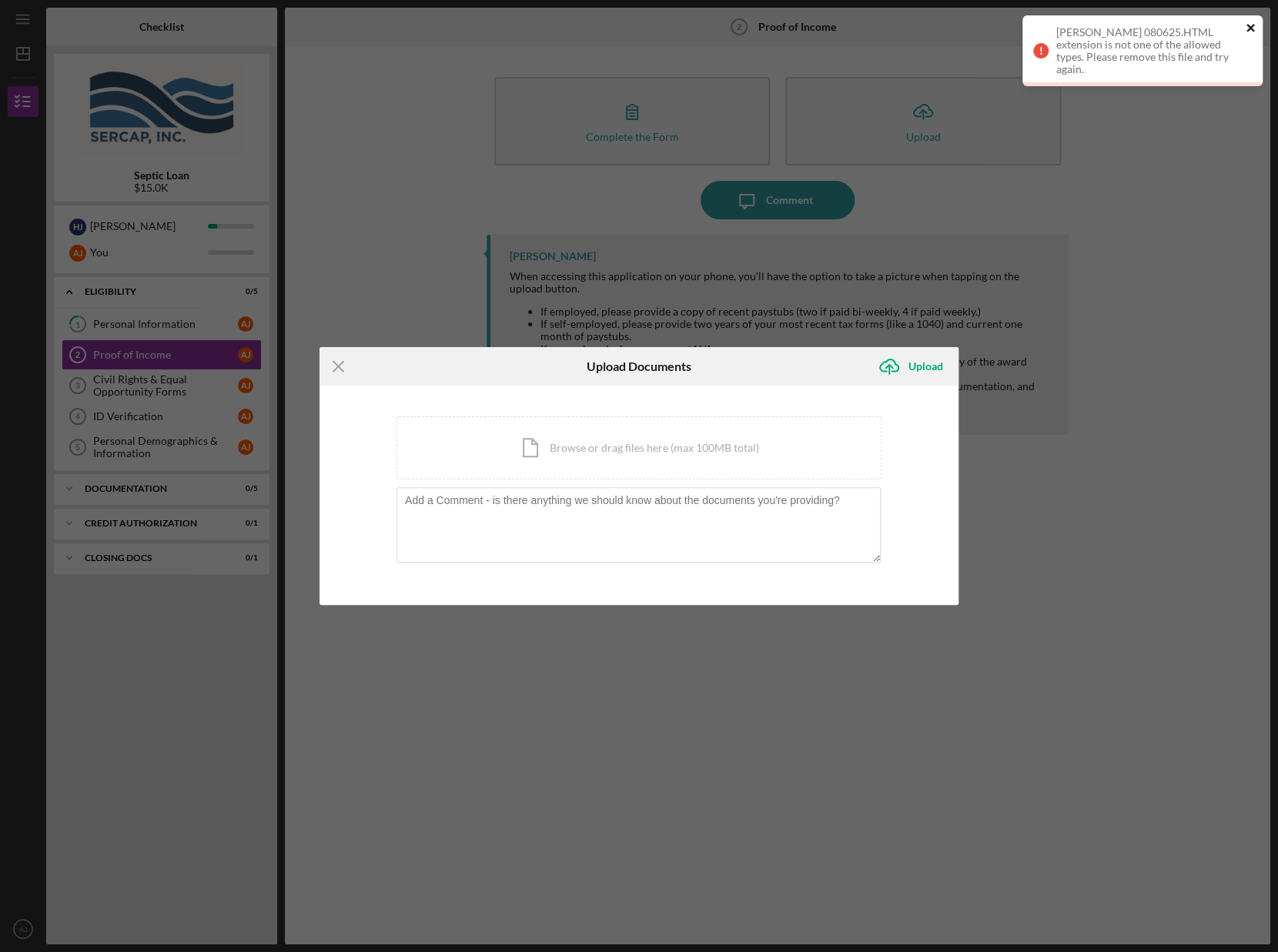
drag, startPoint x: 1252, startPoint y: 25, endPoint x: 1251, endPoint y: 32, distance: 7.1
click at [1252, 26] on icon "close" at bounding box center [1250, 28] width 8 height 8
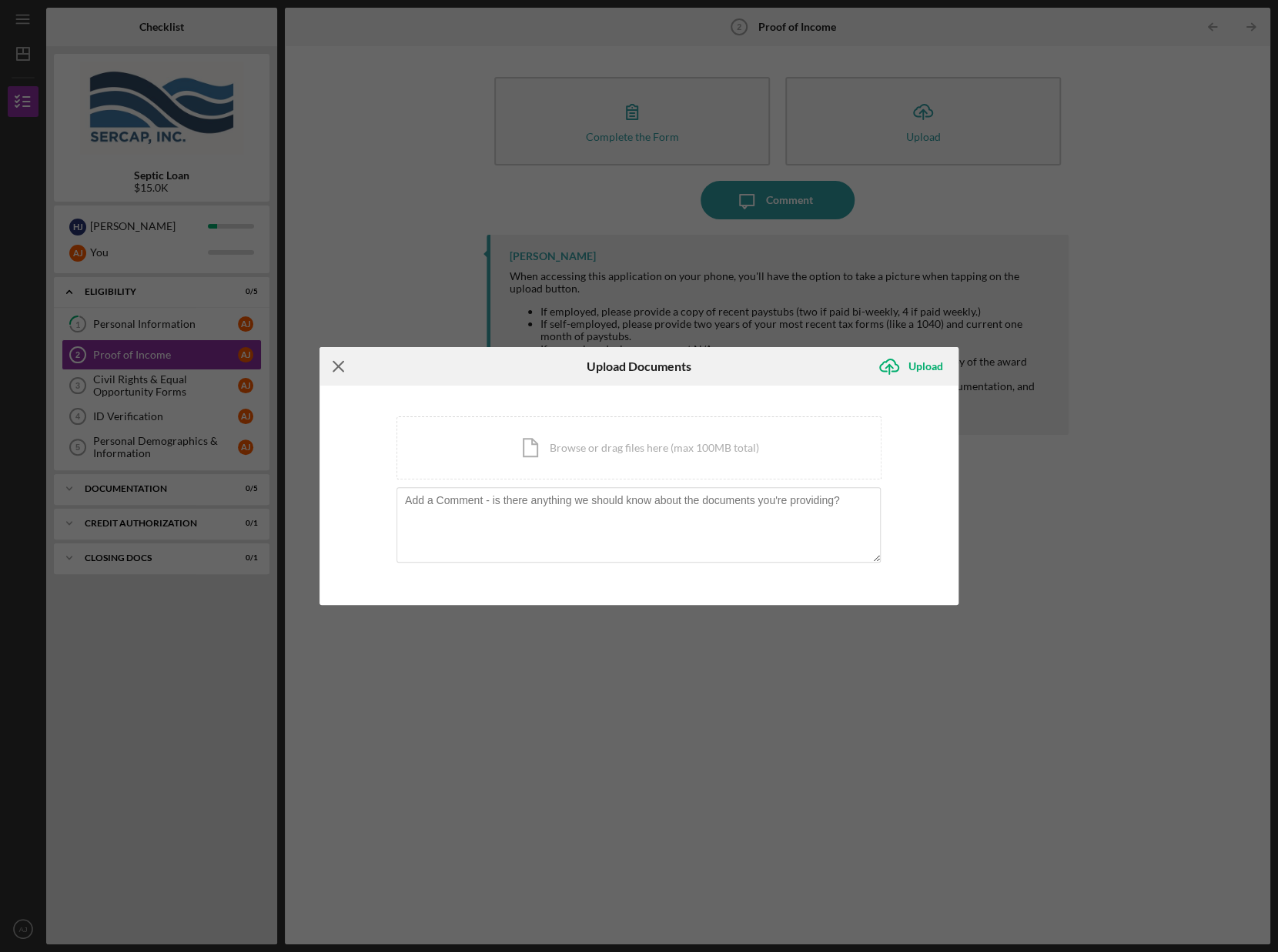
click at [341, 369] on line at bounding box center [338, 366] width 10 height 10
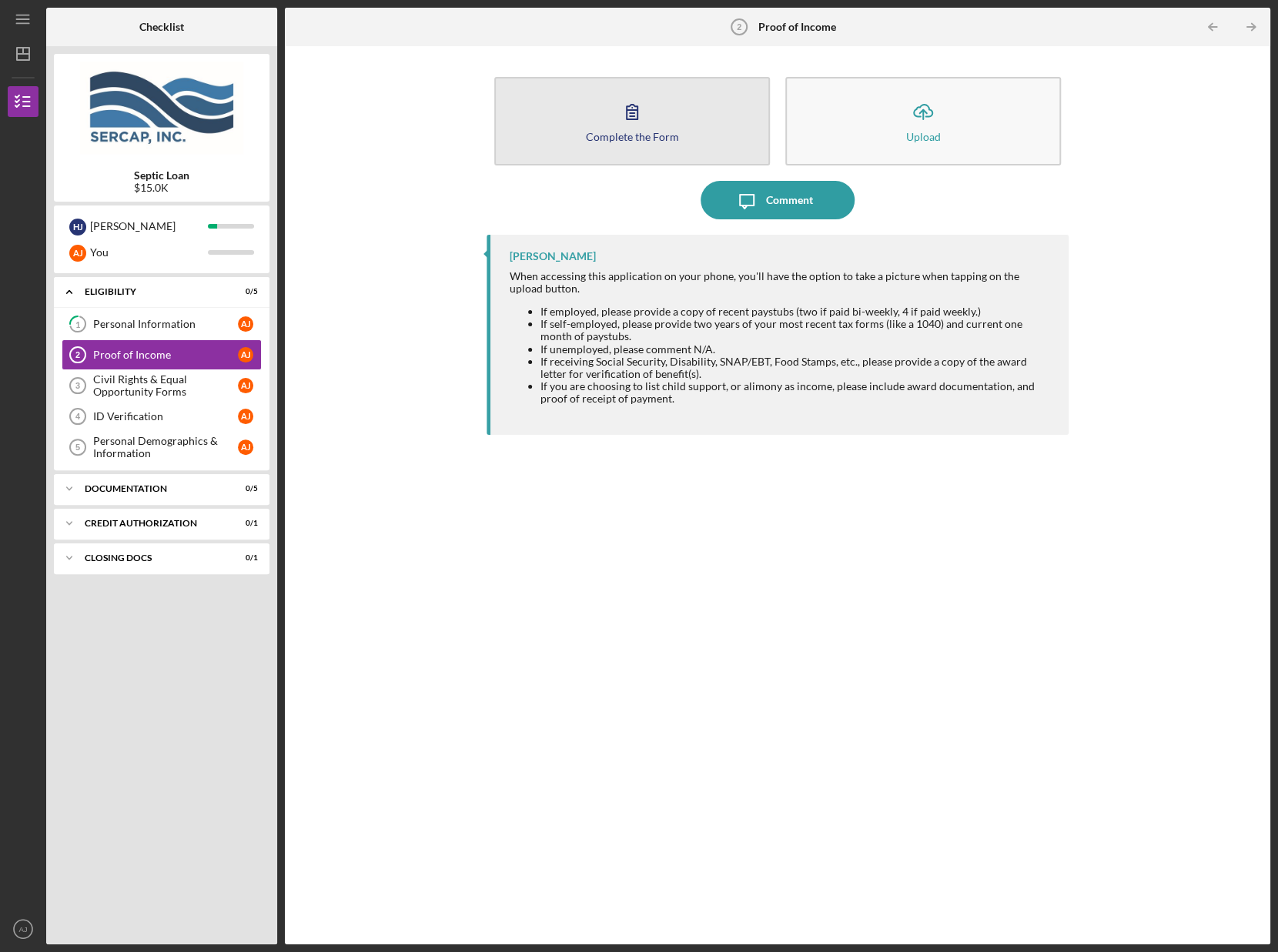
click at [627, 131] on div "Complete the Form" at bounding box center [633, 137] width 93 height 11
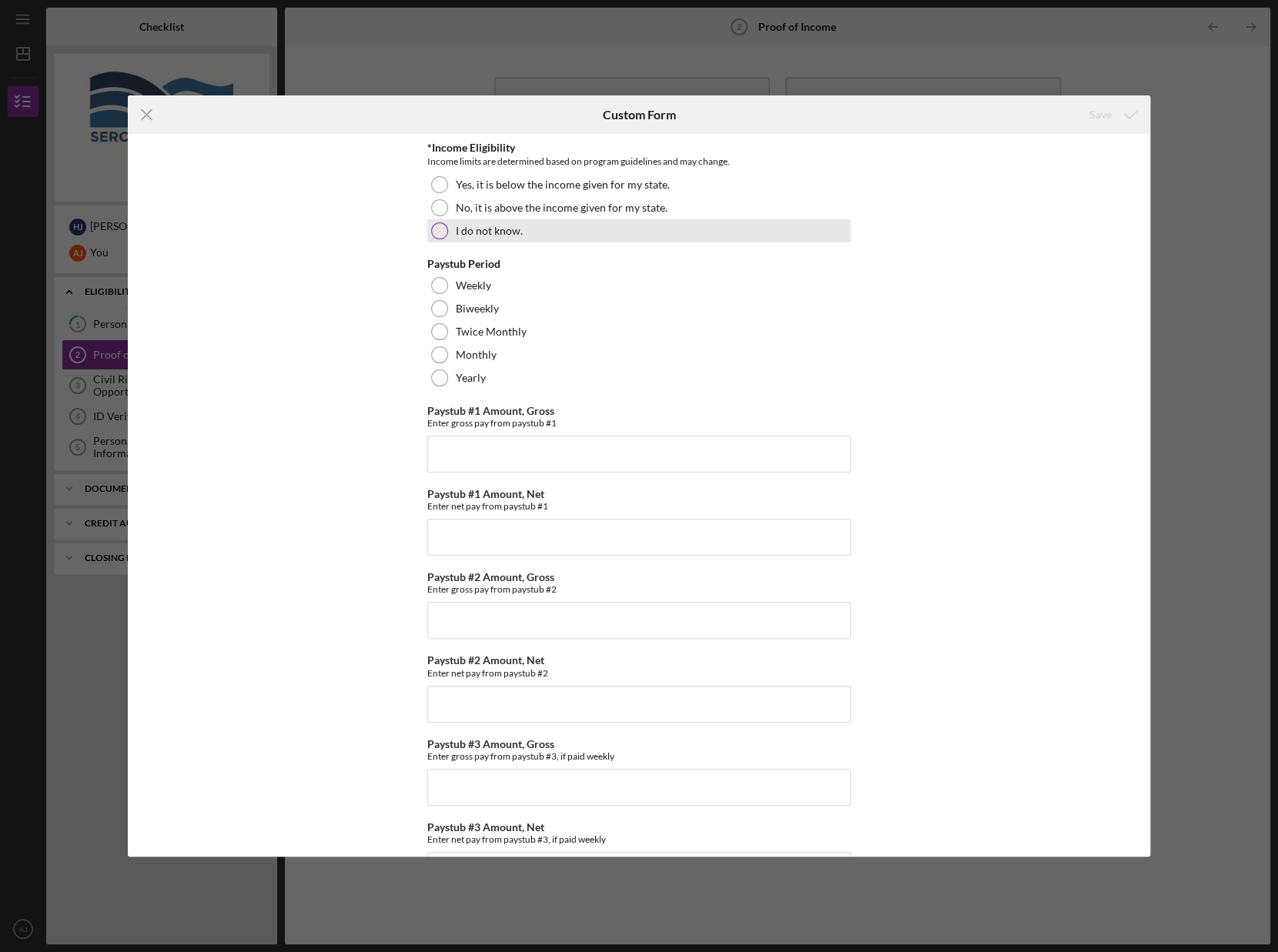
click at [438, 227] on div at bounding box center [440, 231] width 17 height 17
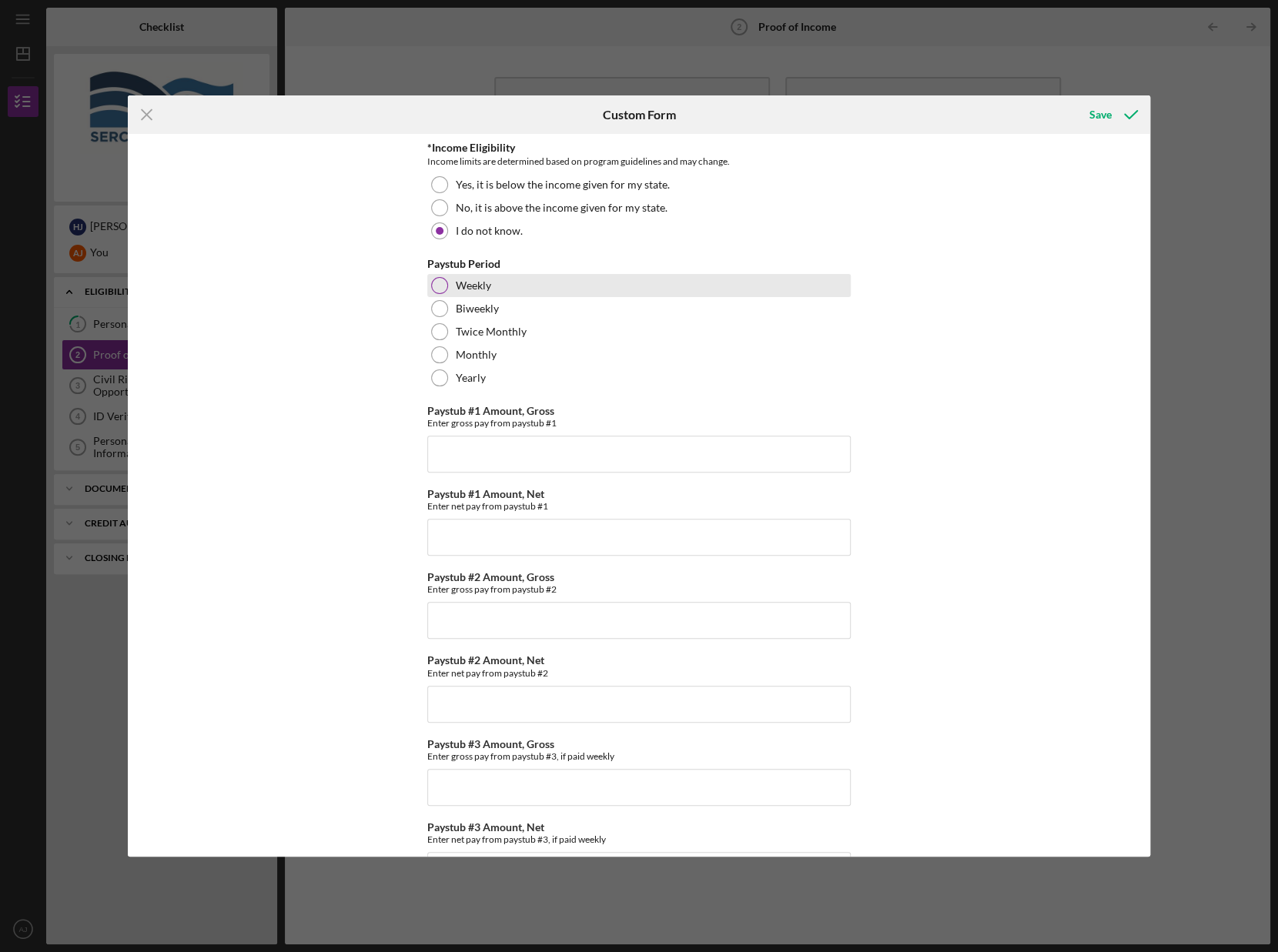
click at [431, 282] on div at bounding box center [440, 286] width 17 height 17
click at [493, 458] on input "Paystub #1 Amount, Gross" at bounding box center [639, 454] width 424 height 37
type input "$1,625"
click at [465, 536] on input "Paystub #1 Amount, Net" at bounding box center [639, 537] width 424 height 37
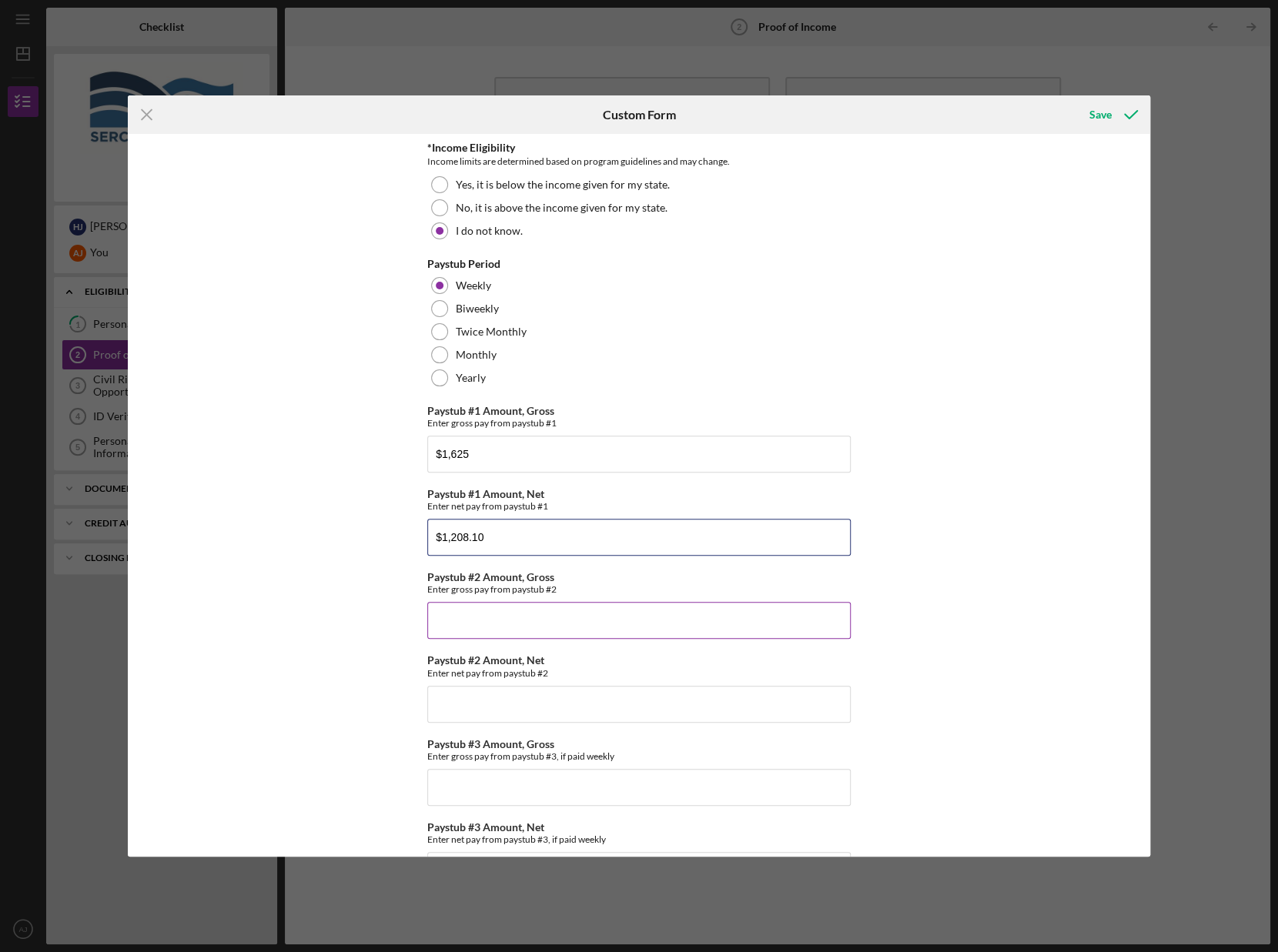
type input "$1,208.10"
click at [486, 624] on input "Paystub #2 Amount, Gross" at bounding box center [639, 620] width 424 height 37
type input "$1,625"
drag, startPoint x: 473, startPoint y: 775, endPoint x: 487, endPoint y: 793, distance: 22.8
click at [477, 783] on input "Paystub #3 Amount, Gross" at bounding box center [639, 788] width 424 height 37
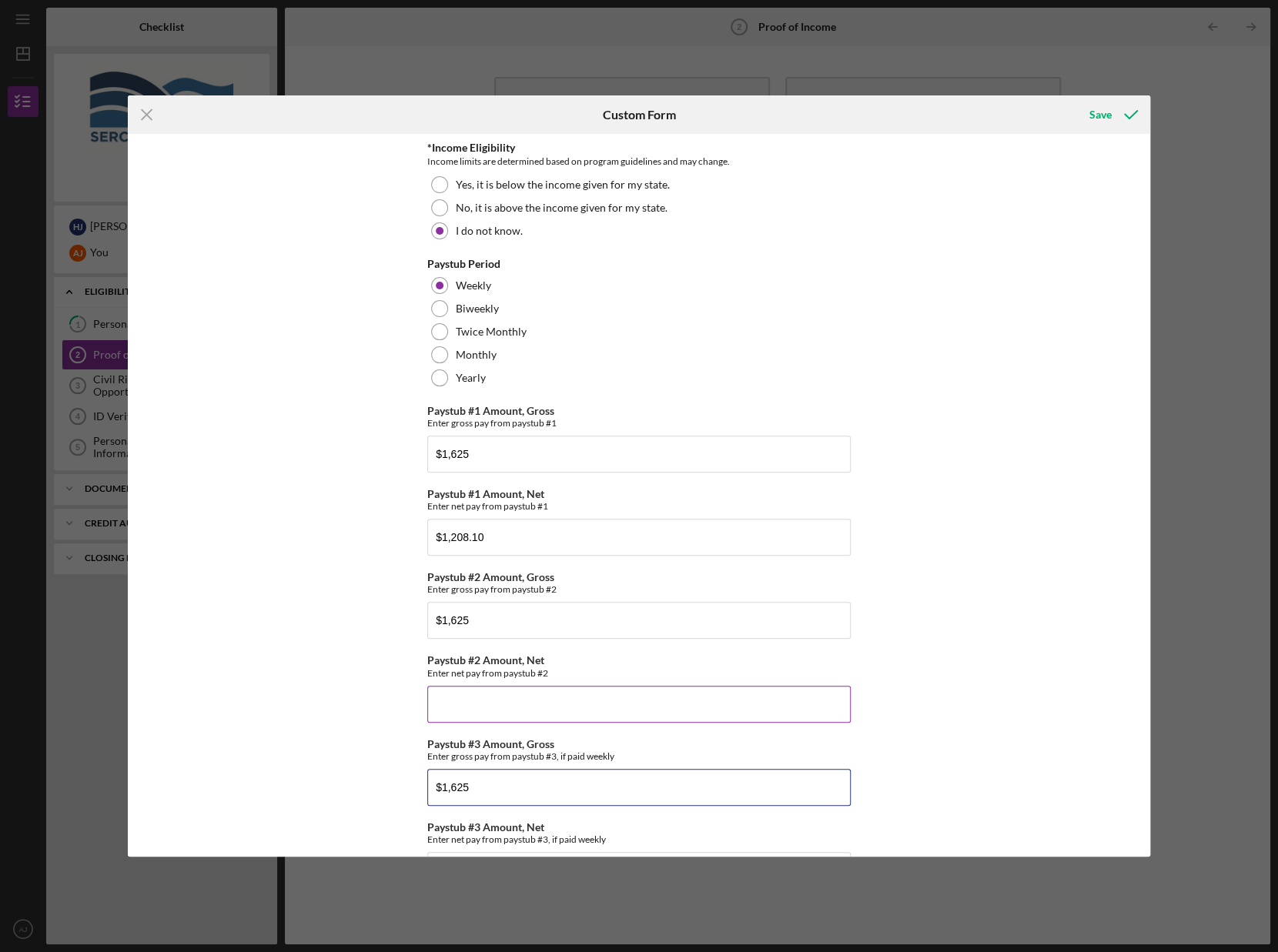
type input "$1,625"
click at [469, 716] on input "Paystub #2 Amount, Net" at bounding box center [639, 704] width 424 height 37
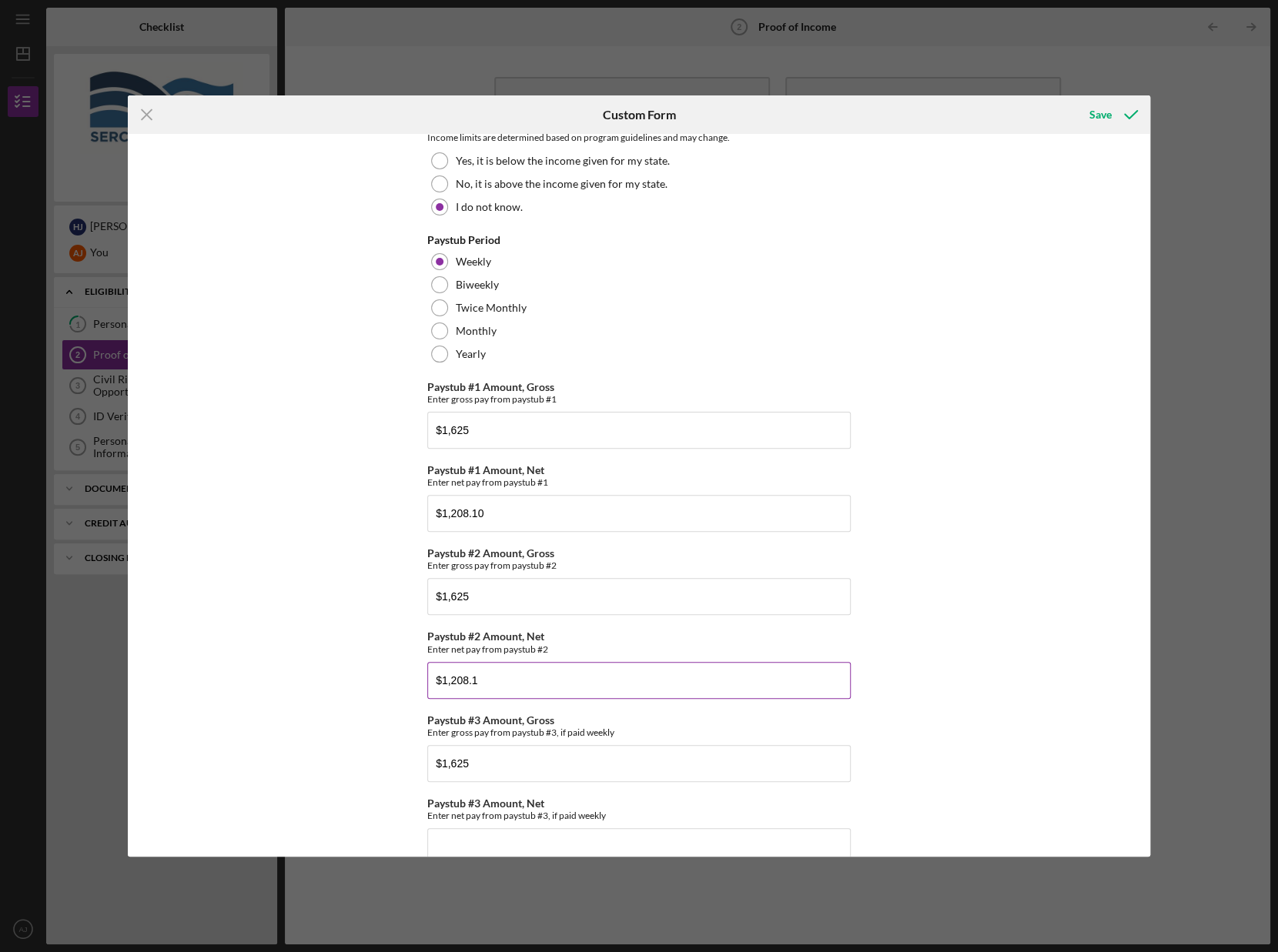
scroll to position [220, 0]
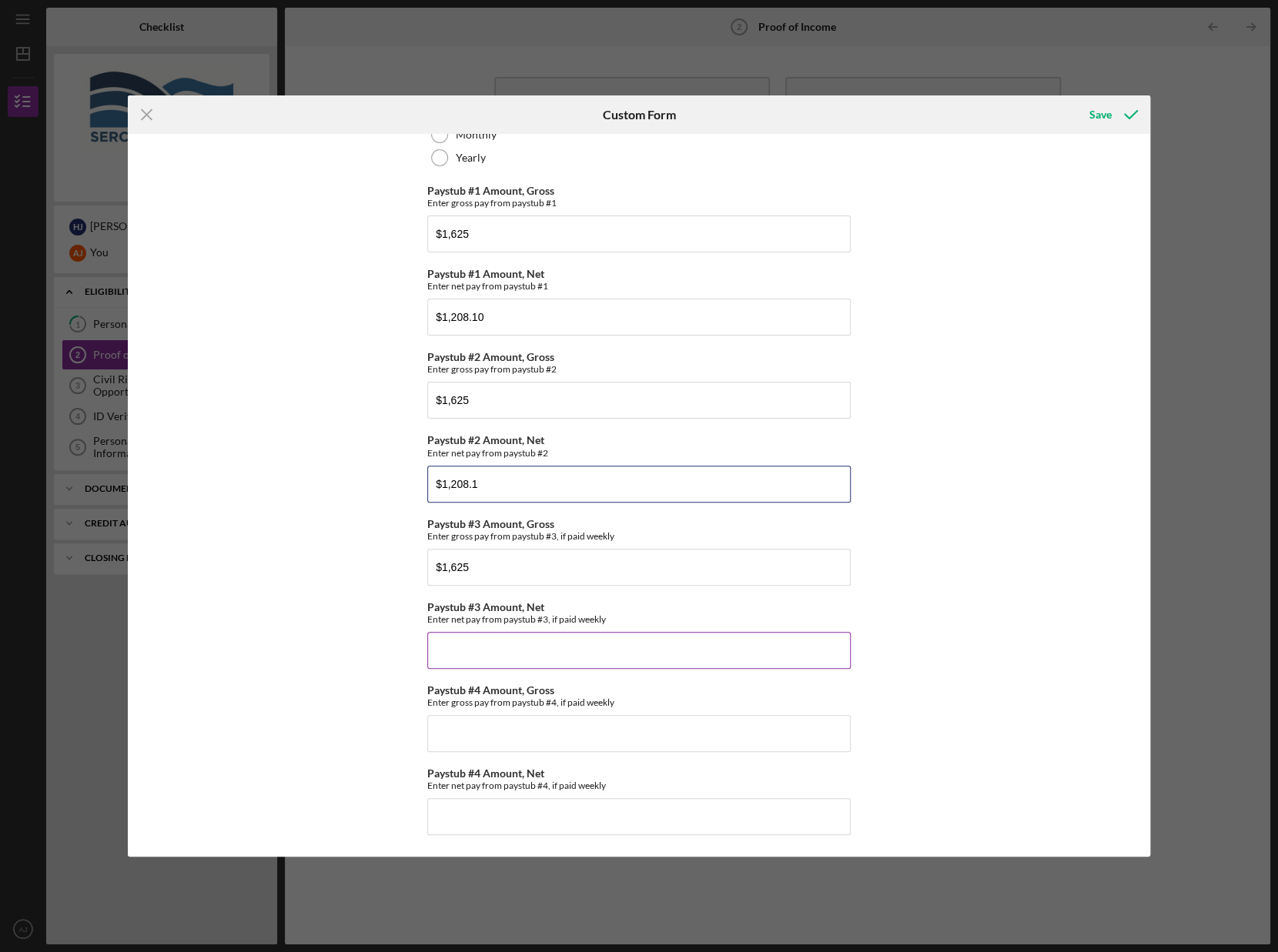
type input "$1,208.1"
click at [493, 652] on input "Paystub #3 Amount, Net" at bounding box center [639, 650] width 424 height 37
type input "$1,208.10"
click at [493, 729] on input "Paystub #4 Amount, Gross" at bounding box center [639, 733] width 424 height 37
type input "$1,625"
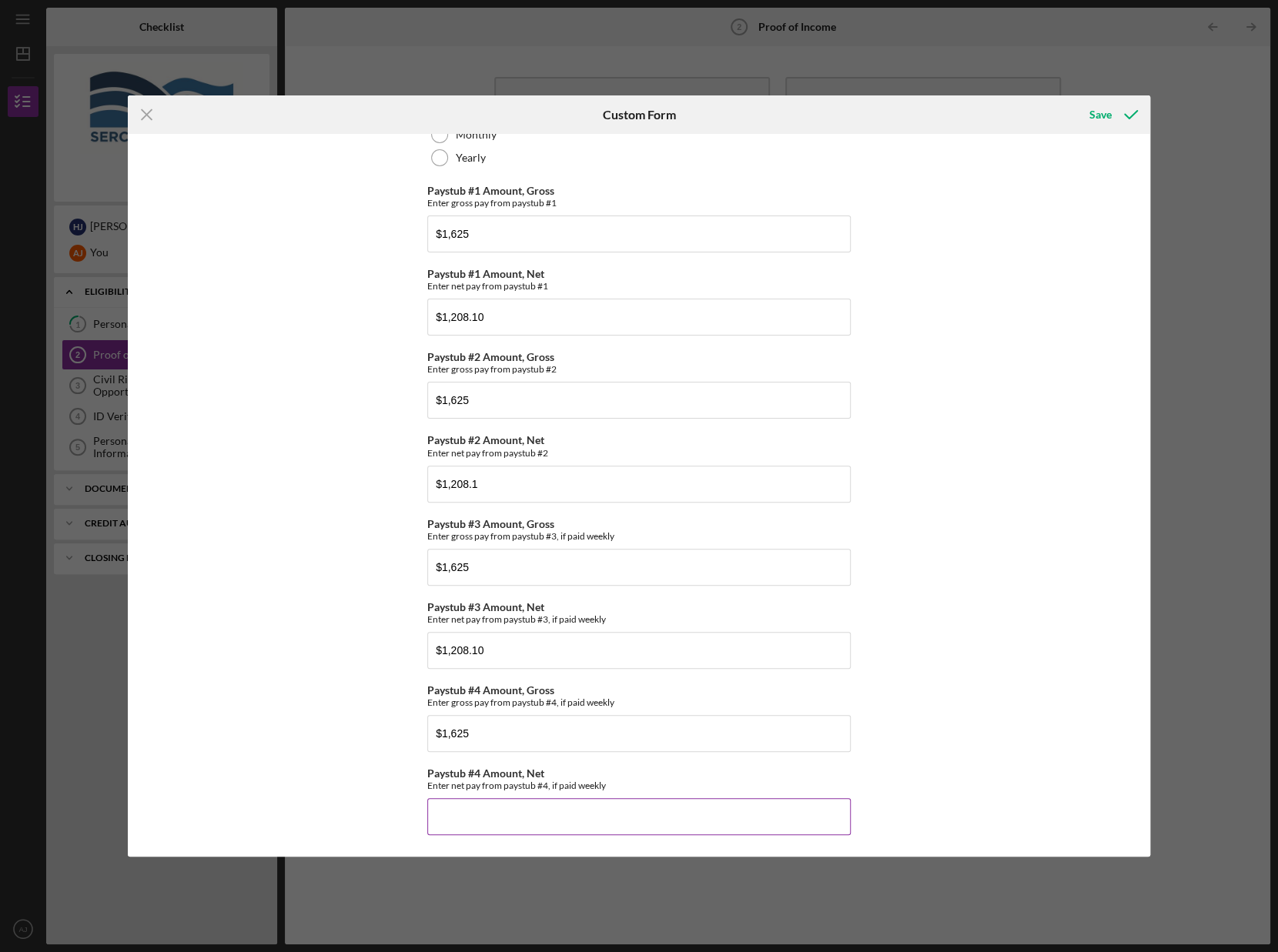
click at [486, 809] on input "Paystub #4 Amount, Net" at bounding box center [639, 816] width 424 height 37
type input "$1,208.10"
click at [1099, 109] on div "Save" at bounding box center [1101, 115] width 23 height 30
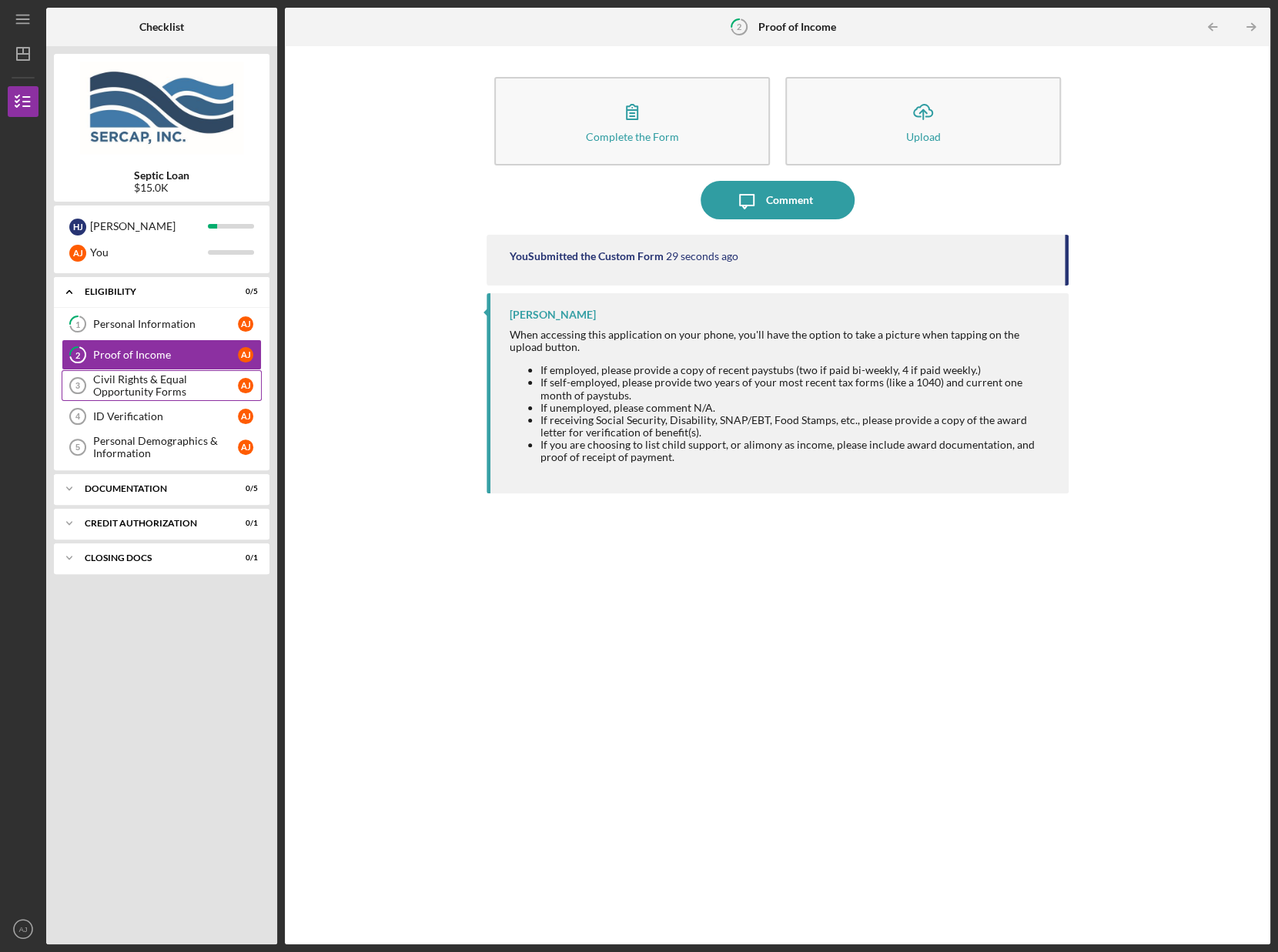
click at [124, 384] on div "Civil Rights & Equal Opportunity Forms" at bounding box center [165, 386] width 144 height 25
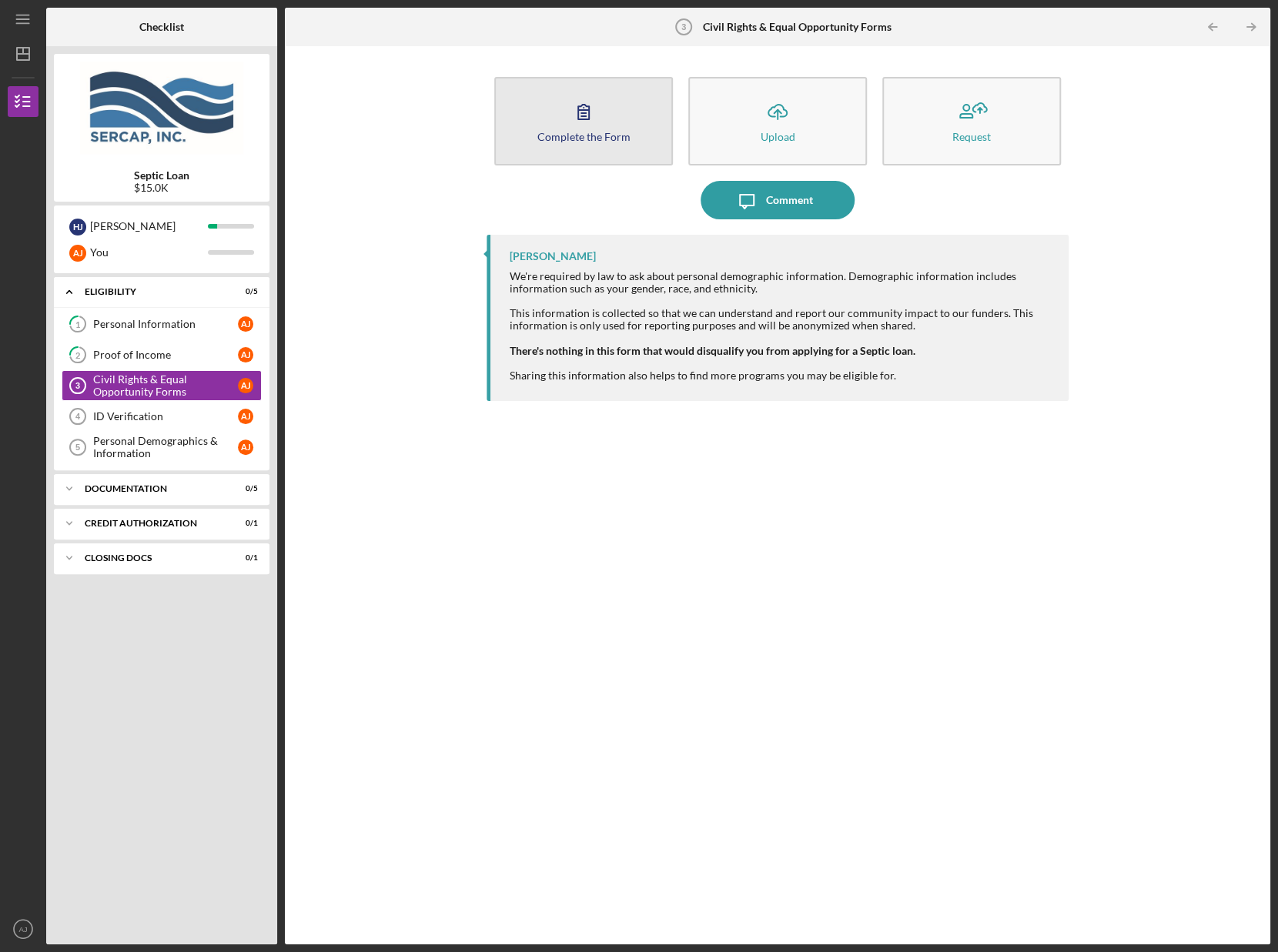
click at [615, 127] on button "Complete the Form Form" at bounding box center [583, 121] width 179 height 88
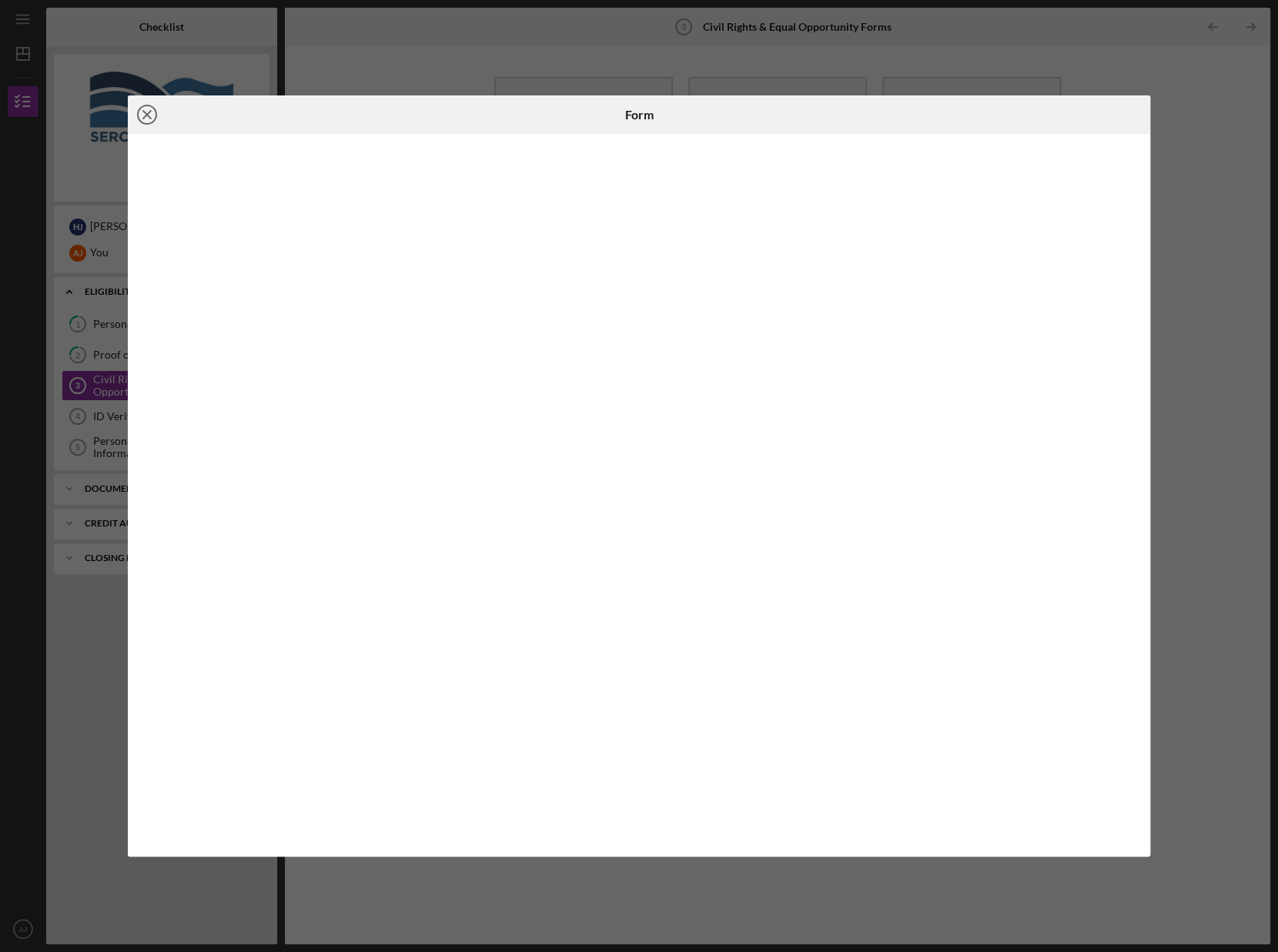
click at [148, 114] on line at bounding box center [147, 115] width 8 height 8
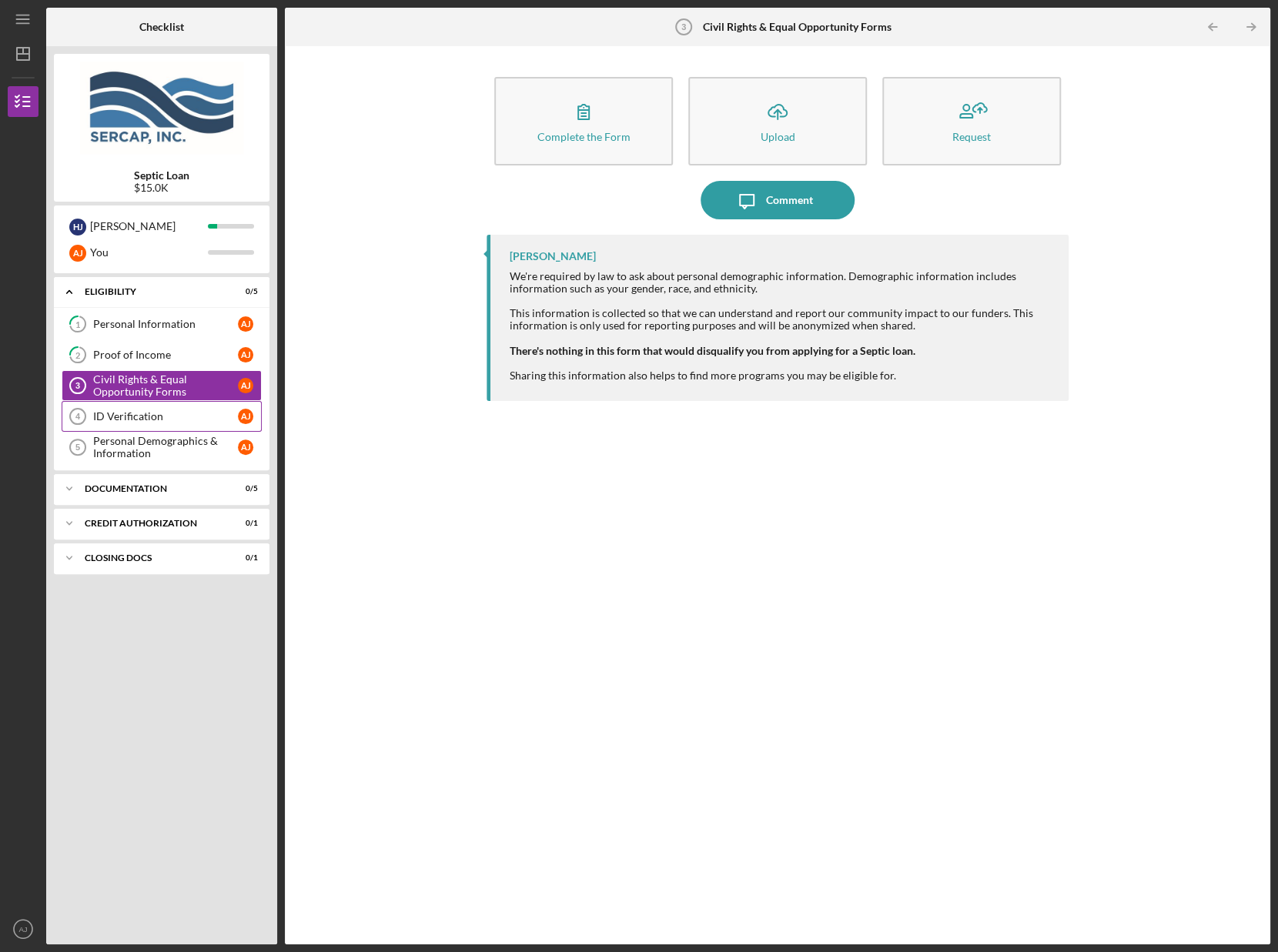
click at [124, 416] on div "ID Verification" at bounding box center [165, 416] width 144 height 12
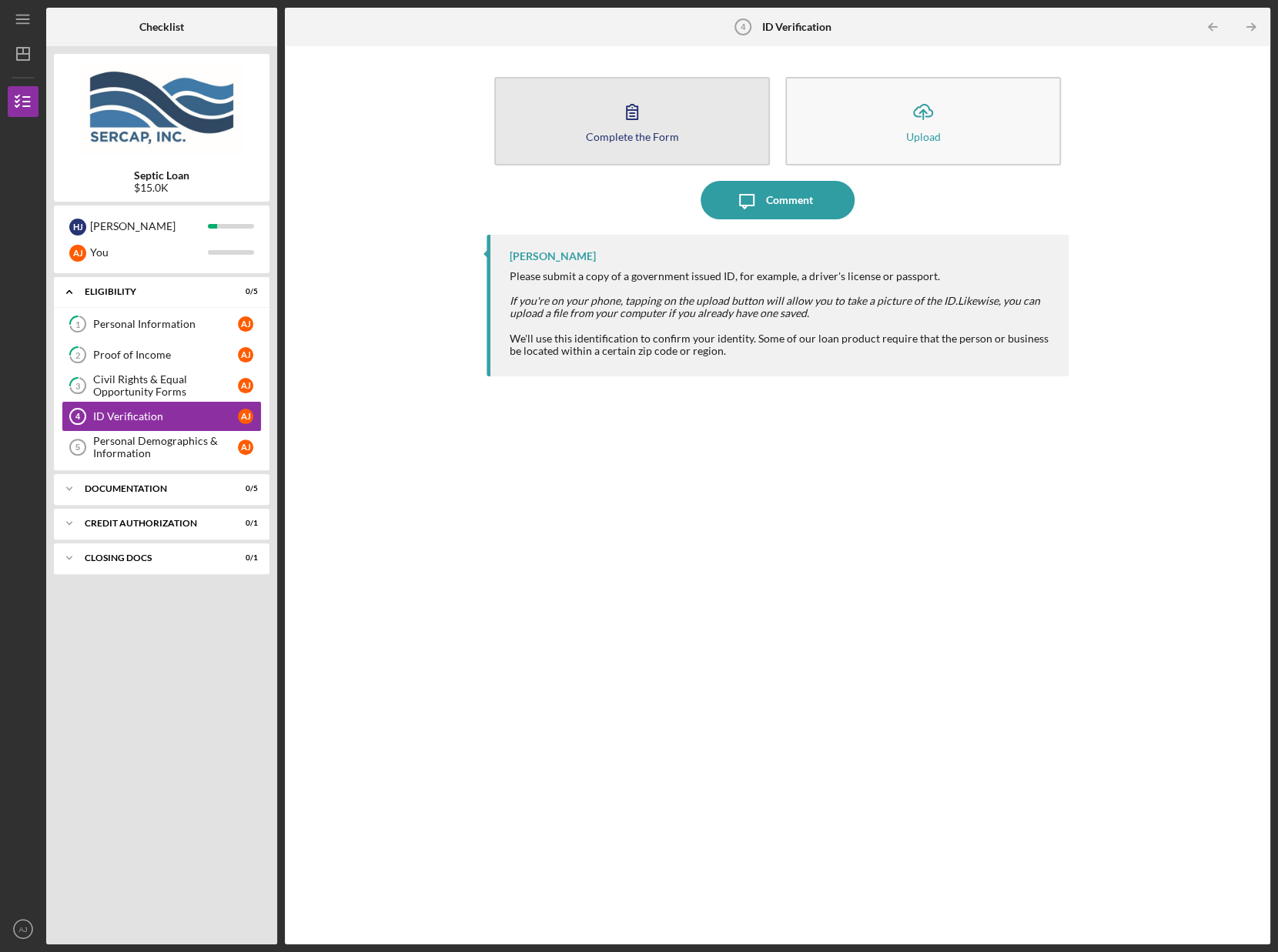
click at [620, 131] on div "Complete the Form" at bounding box center [633, 137] width 93 height 11
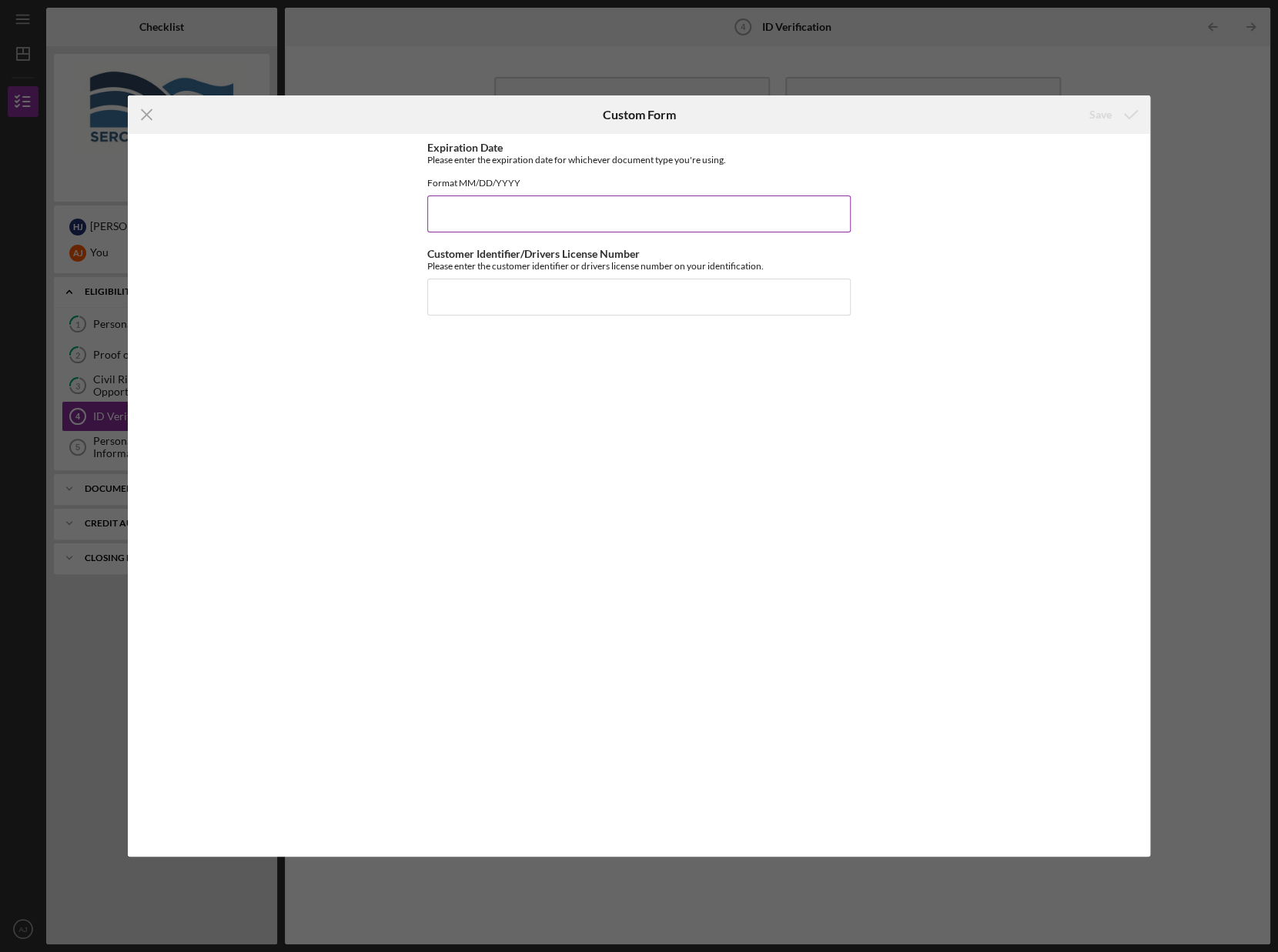
click at [573, 218] on input "Expiration Date" at bounding box center [639, 214] width 424 height 37
type input "[DATE]"
click at [542, 314] on input "Customer Identifier/Drivers License Number" at bounding box center [639, 296] width 424 height 37
type input "[DRIVERS_LICENSE_NUMBER]/VT Drivers License"
click at [1097, 111] on div "Save" at bounding box center [1101, 115] width 23 height 30
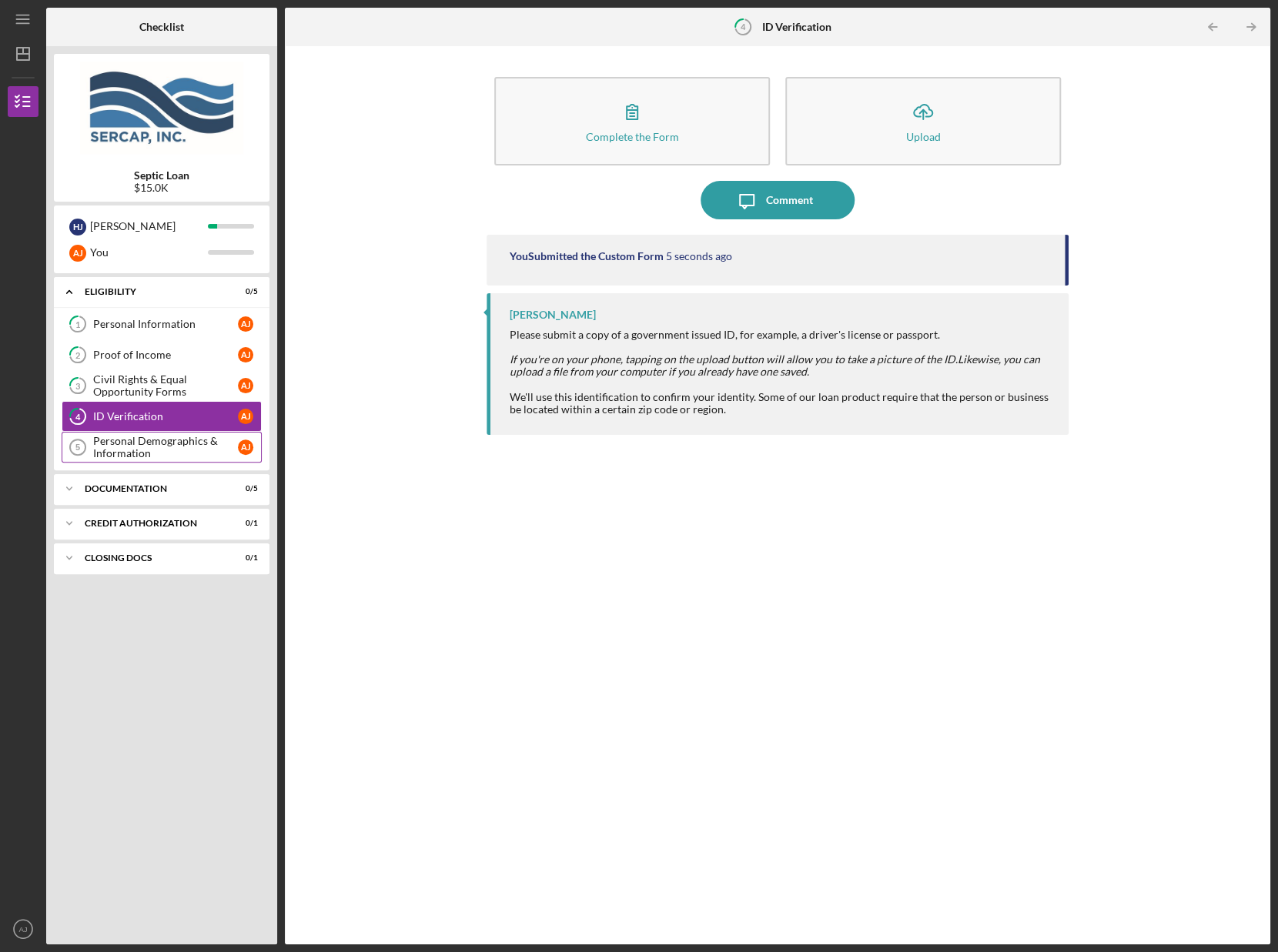
click at [132, 449] on div "Personal Demographics & Information" at bounding box center [165, 447] width 144 height 25
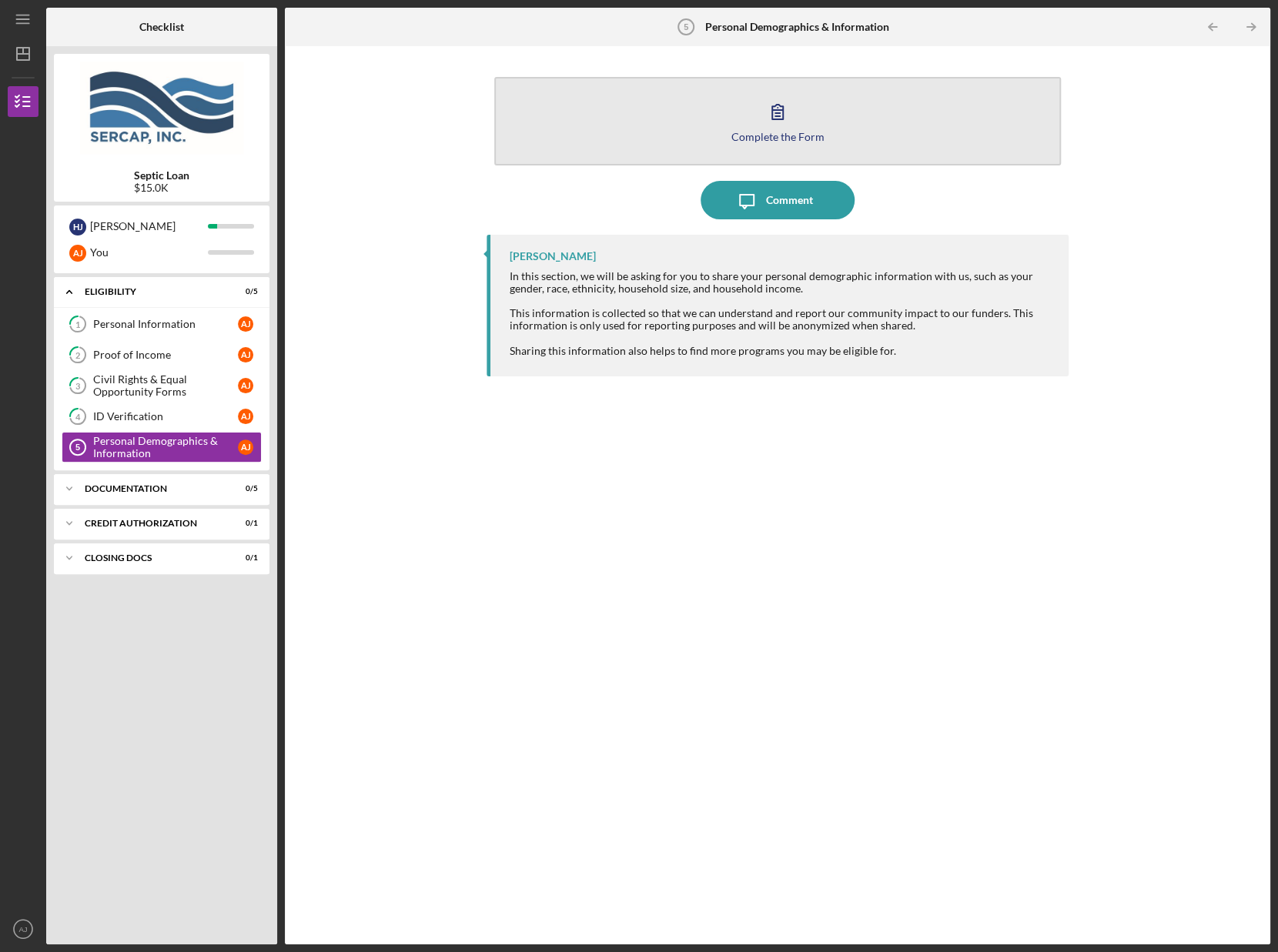
click at [719, 136] on button "Complete the Form Form" at bounding box center [777, 121] width 566 height 88
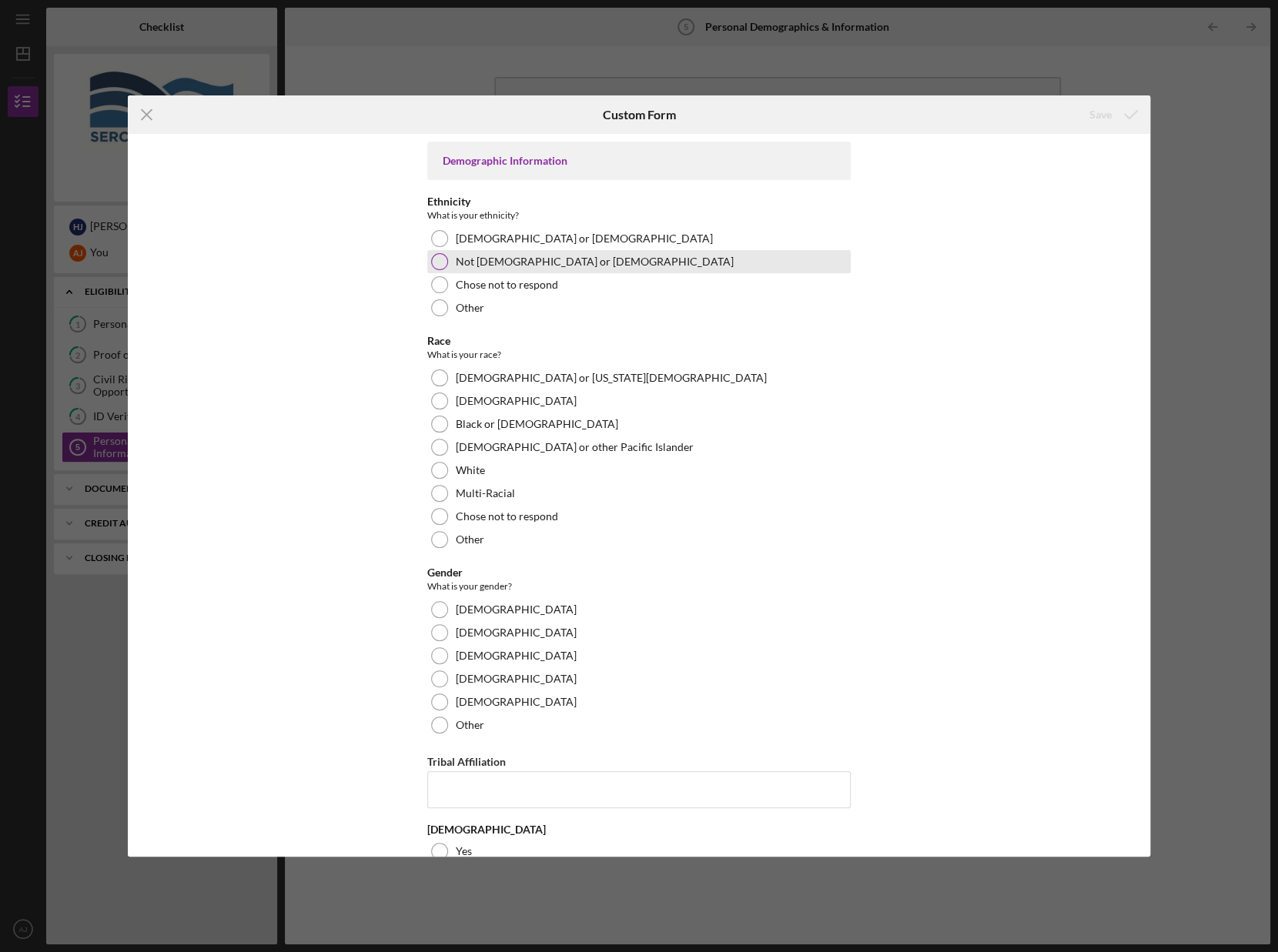
click at [436, 262] on div at bounding box center [440, 262] width 17 height 17
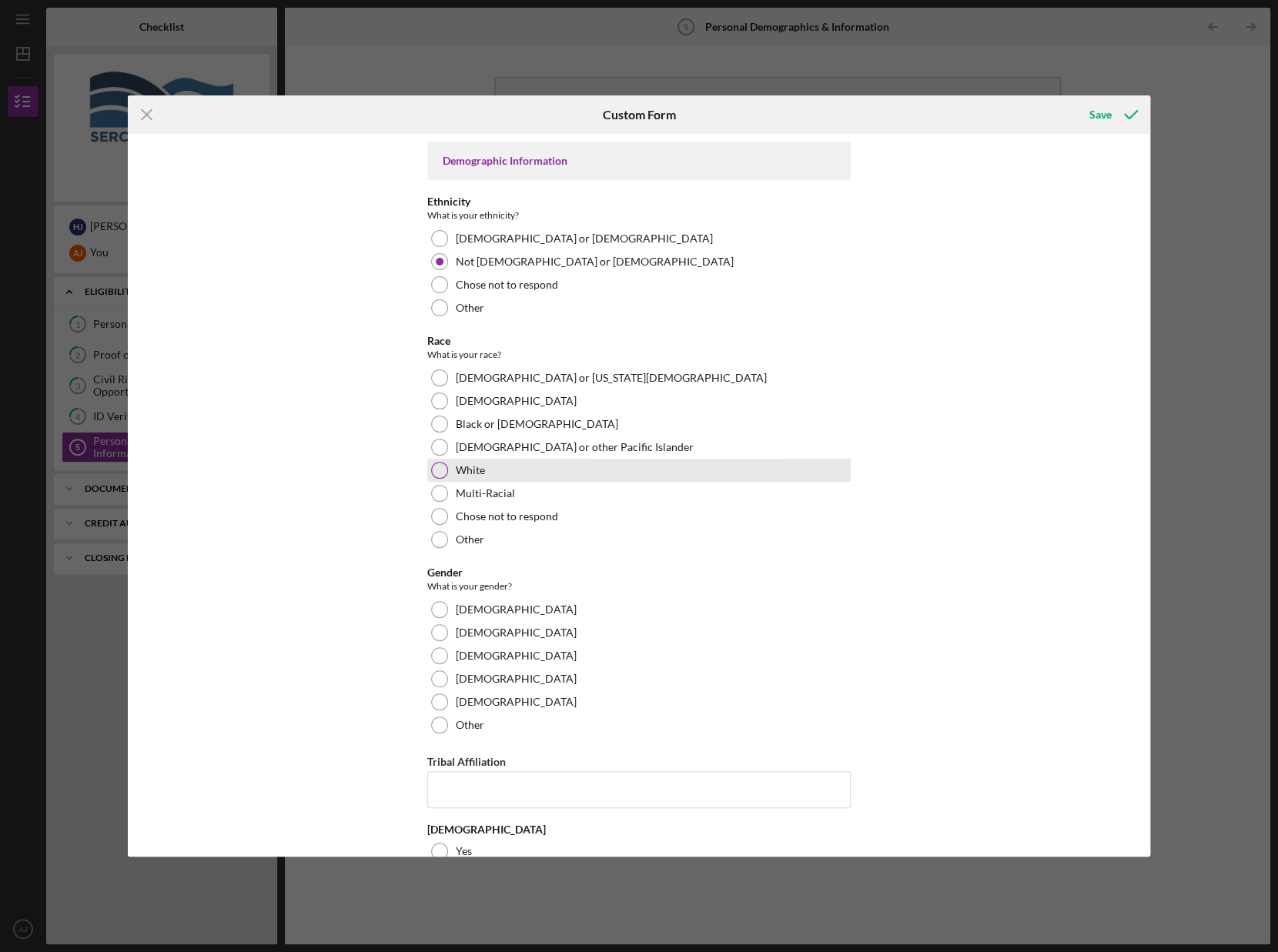
click at [432, 465] on div at bounding box center [440, 470] width 17 height 17
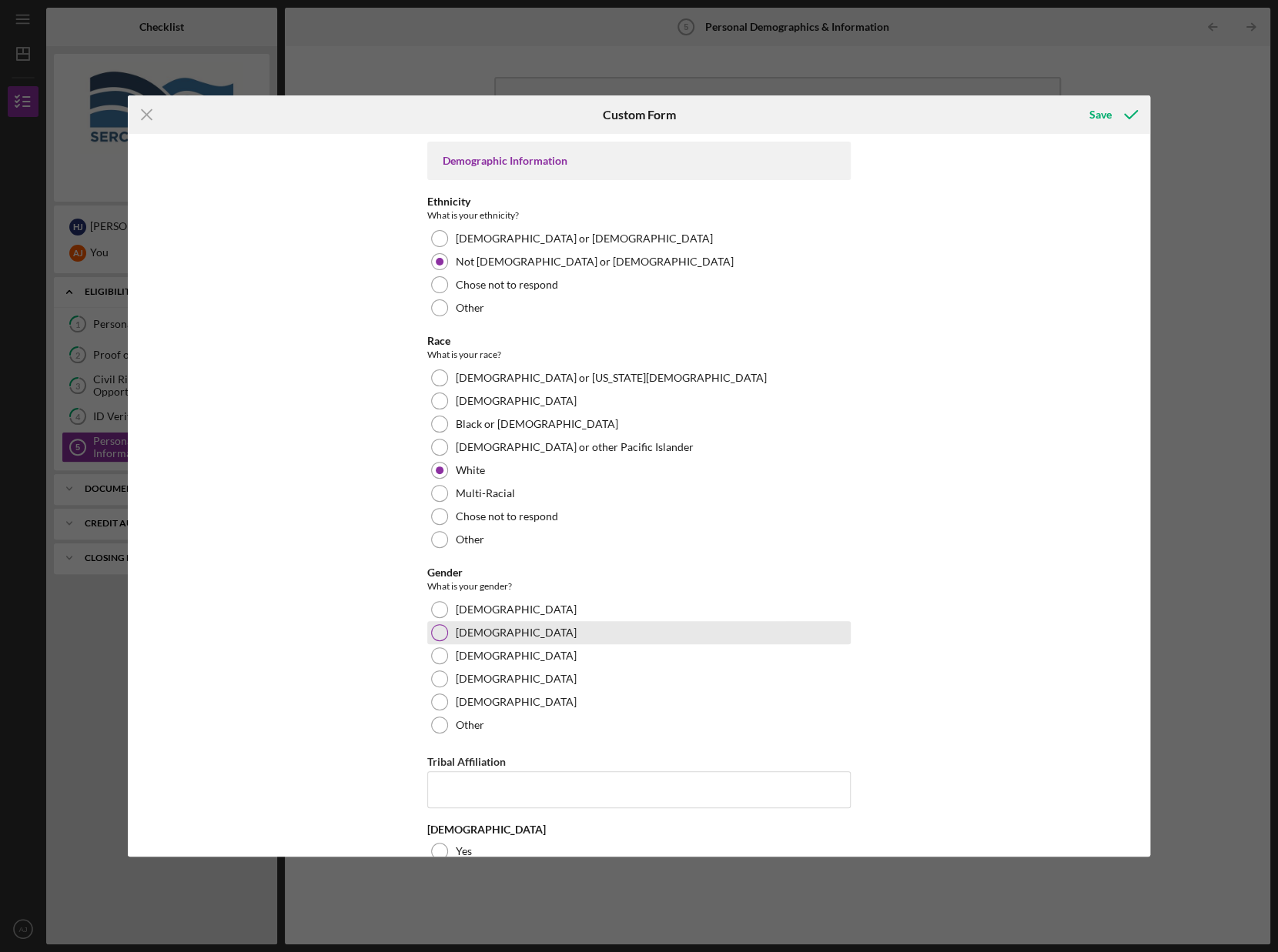
click at [434, 636] on div at bounding box center [440, 633] width 17 height 17
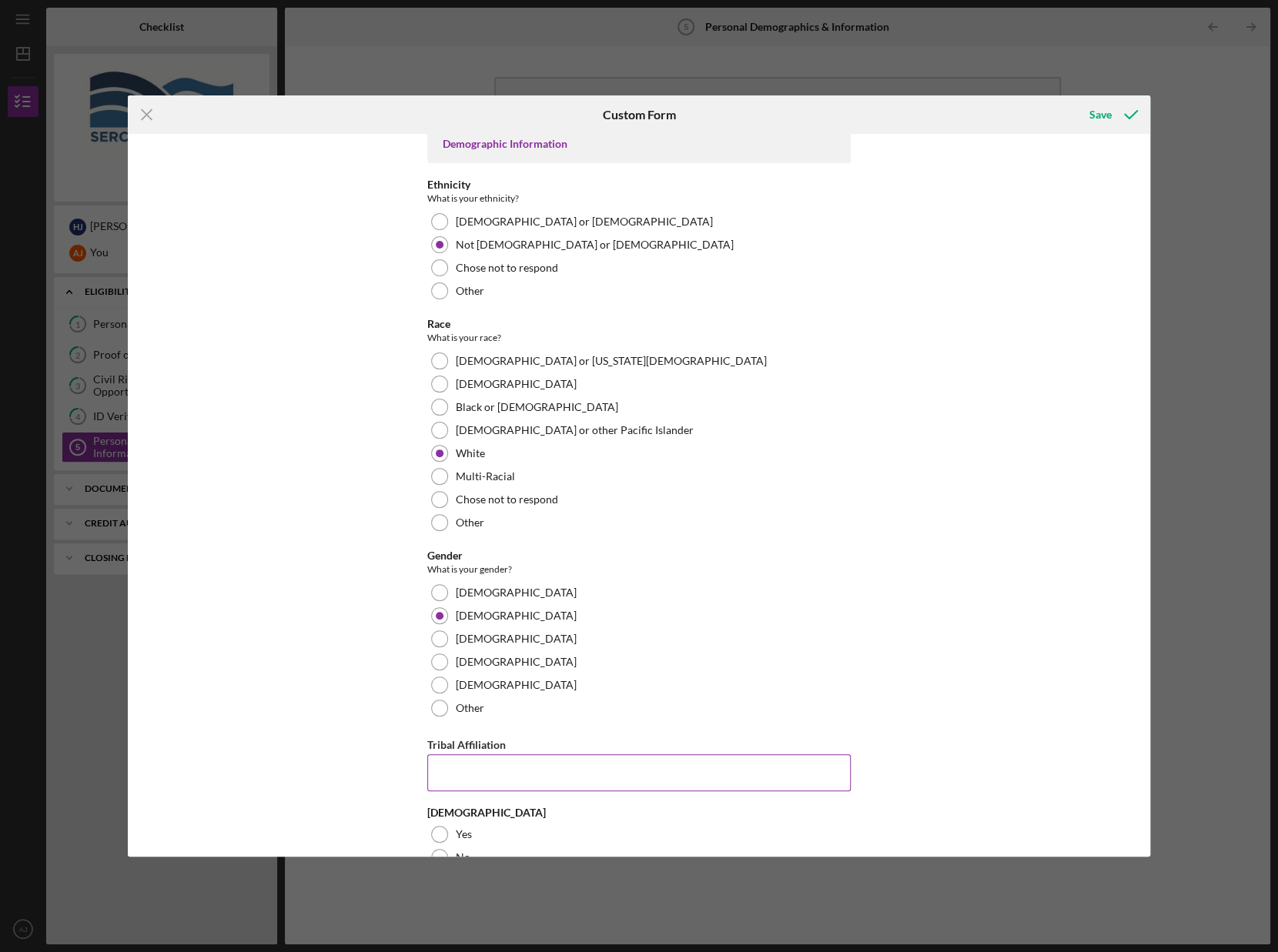
scroll to position [51, 0]
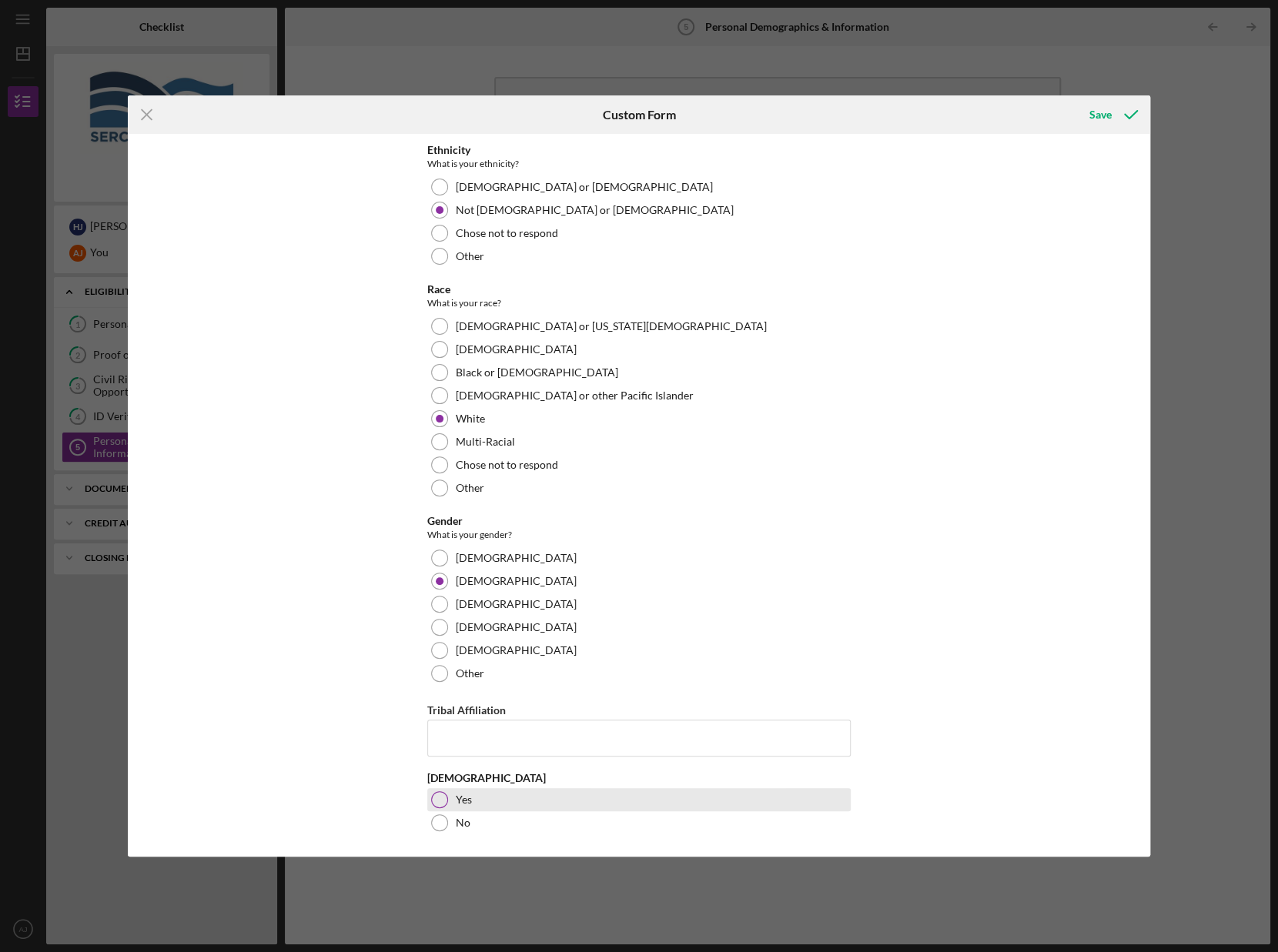
click at [441, 798] on div at bounding box center [440, 800] width 17 height 17
click at [1106, 111] on div "Save" at bounding box center [1101, 115] width 23 height 30
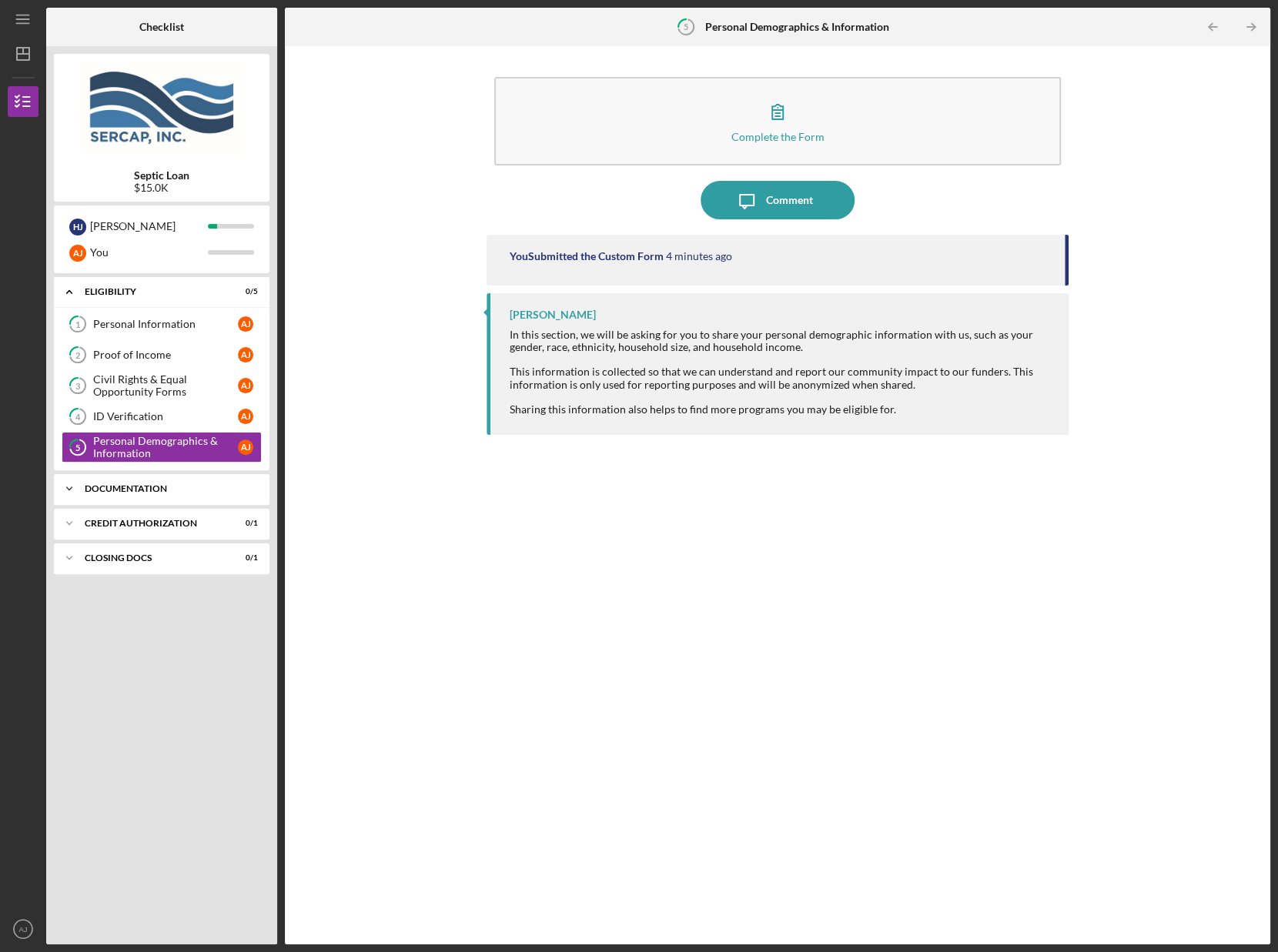
click at [140, 486] on div "Documentation" at bounding box center [167, 489] width 165 height 10
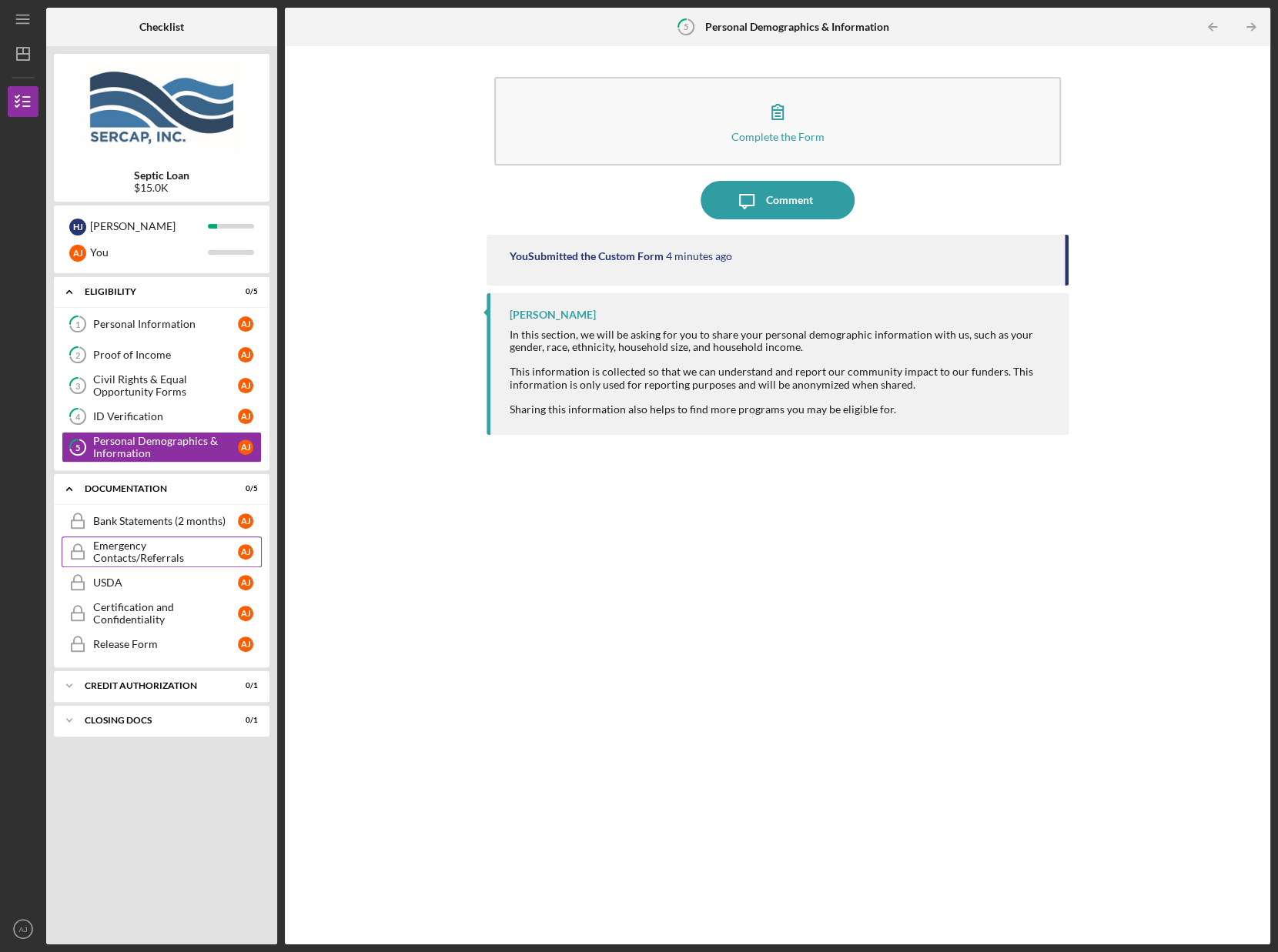
click at [146, 554] on div "Emergency Contacts/Referrals" at bounding box center [165, 552] width 144 height 25
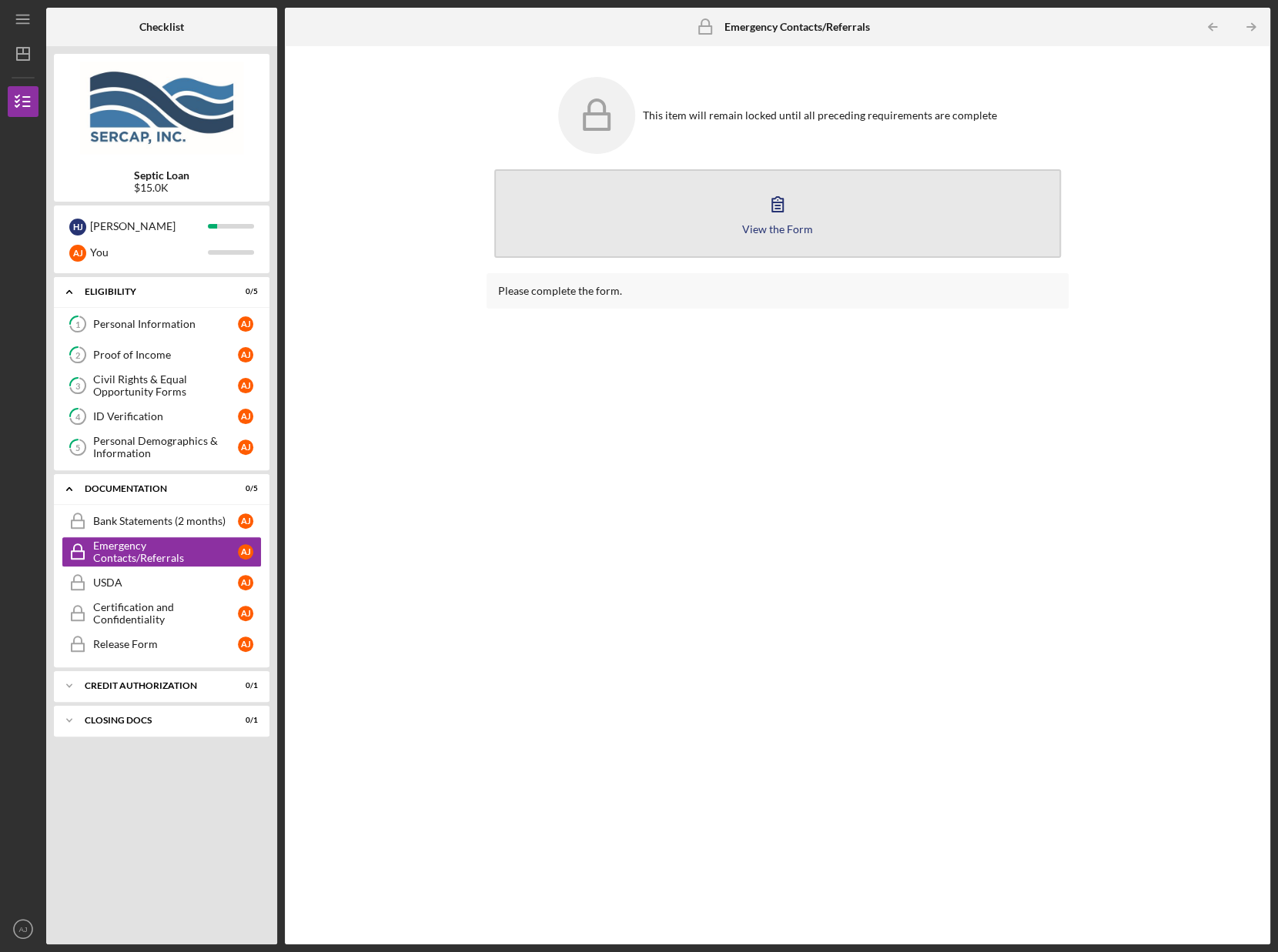
click at [798, 224] on div "View the Form" at bounding box center [777, 229] width 71 height 11
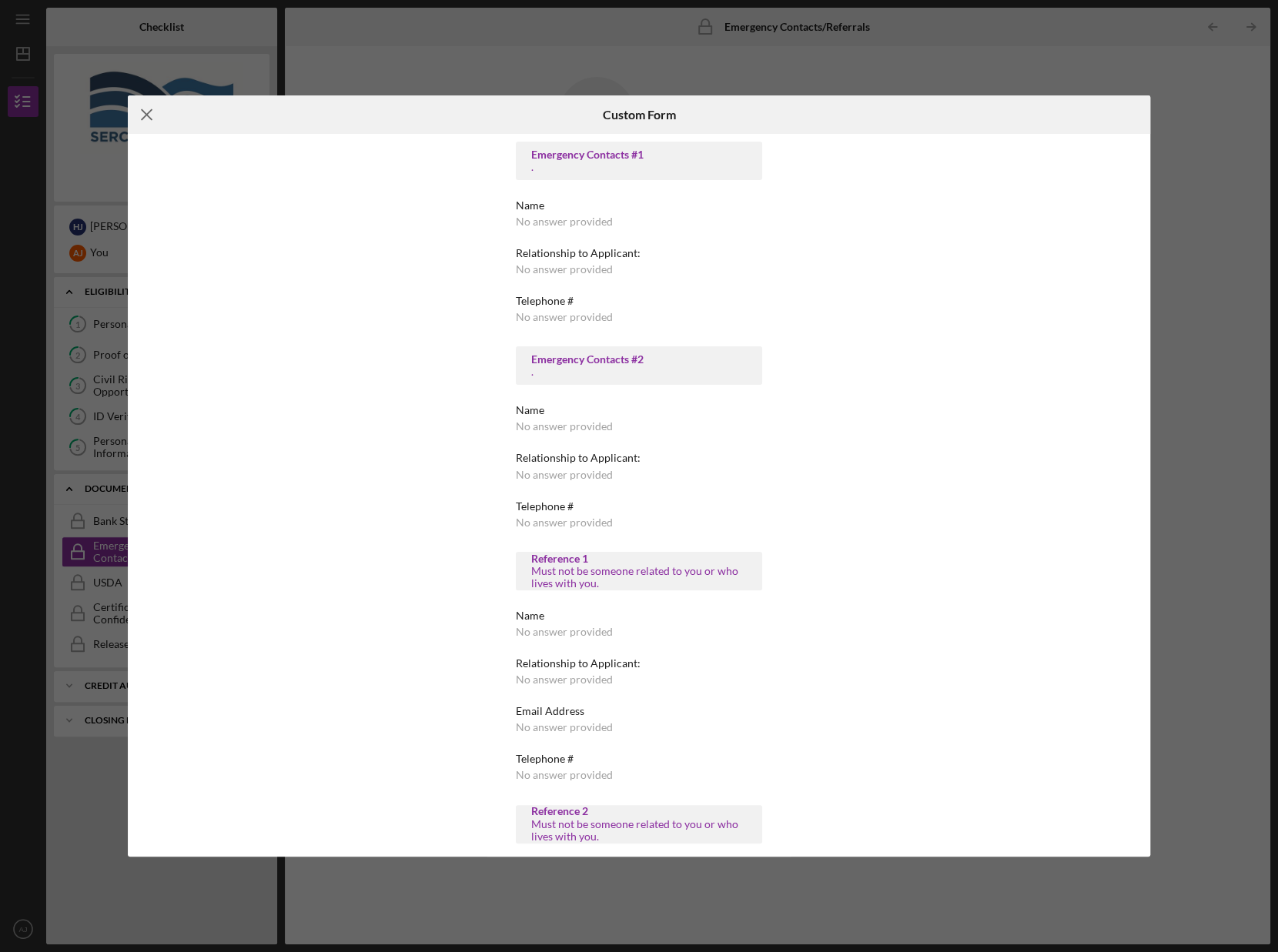
click at [149, 107] on icon "Icon/Menu Close" at bounding box center [147, 114] width 39 height 39
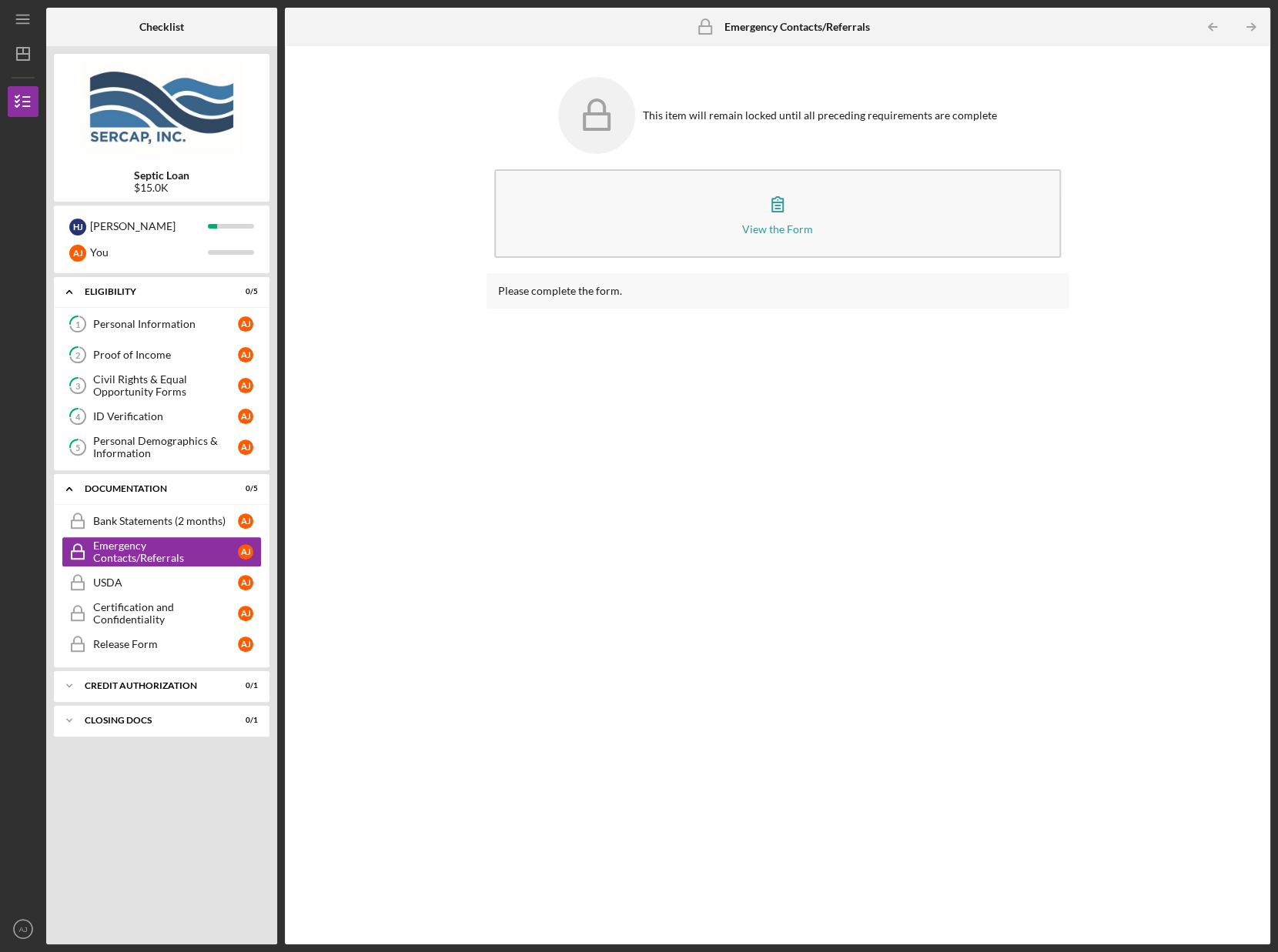
drag, startPoint x: 206, startPoint y: 201, endPoint x: 254, endPoint y: 176, distance: 54.1
click at [254, 176] on div "Septic Loan $15.0K" at bounding box center [162, 181] width 216 height 25
